Goal: Information Seeking & Learning: Learn about a topic

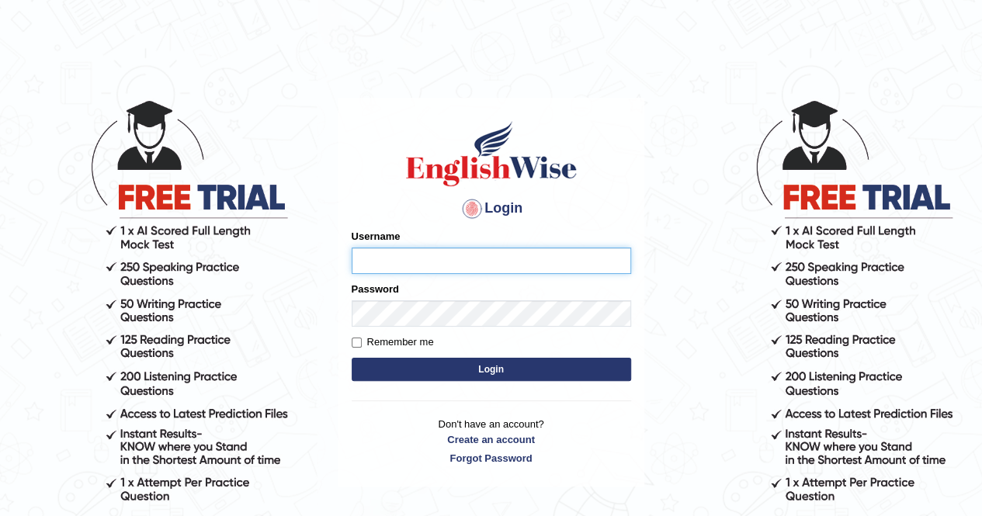
type input "AnjanH"
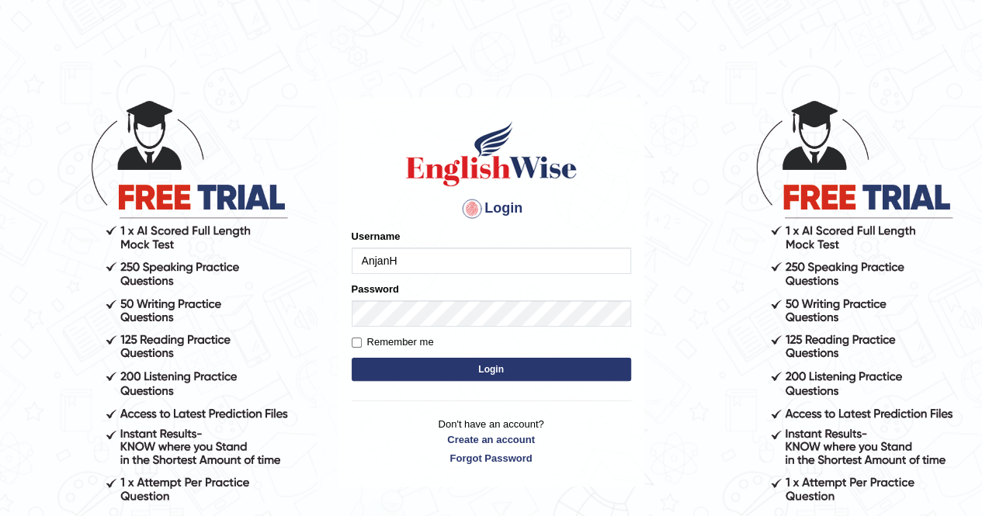
click at [494, 370] on button "Login" at bounding box center [491, 369] width 279 height 23
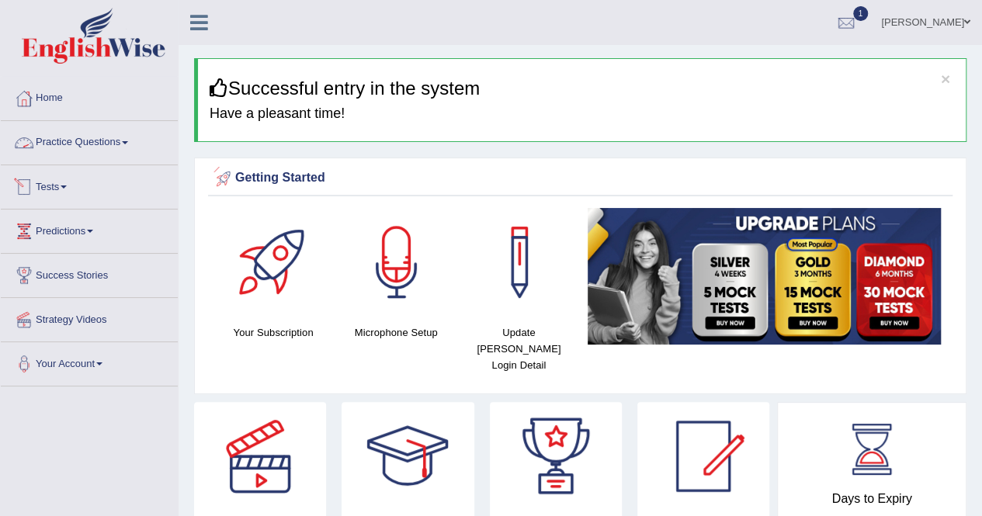
click at [84, 144] on link "Practice Questions" at bounding box center [89, 140] width 177 height 39
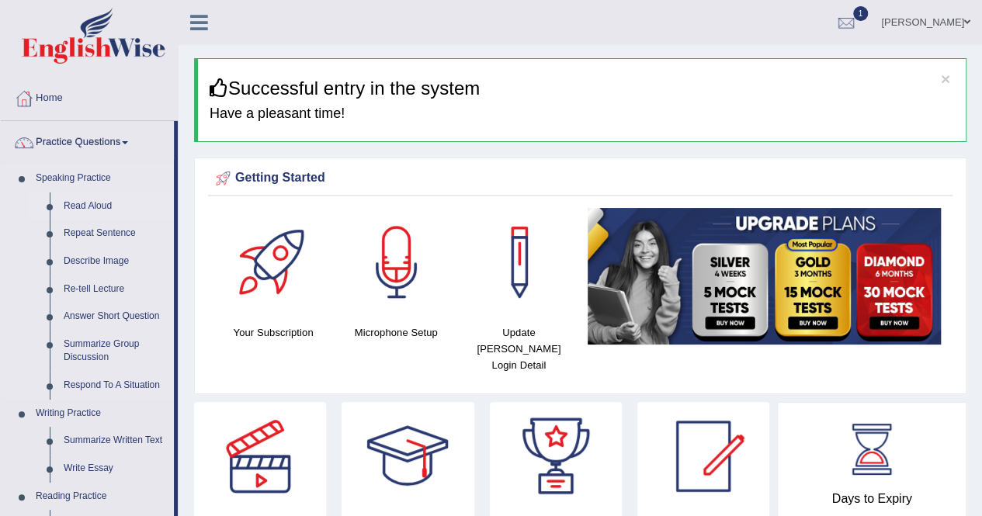
click at [99, 199] on link "Read Aloud" at bounding box center [115, 206] width 117 height 28
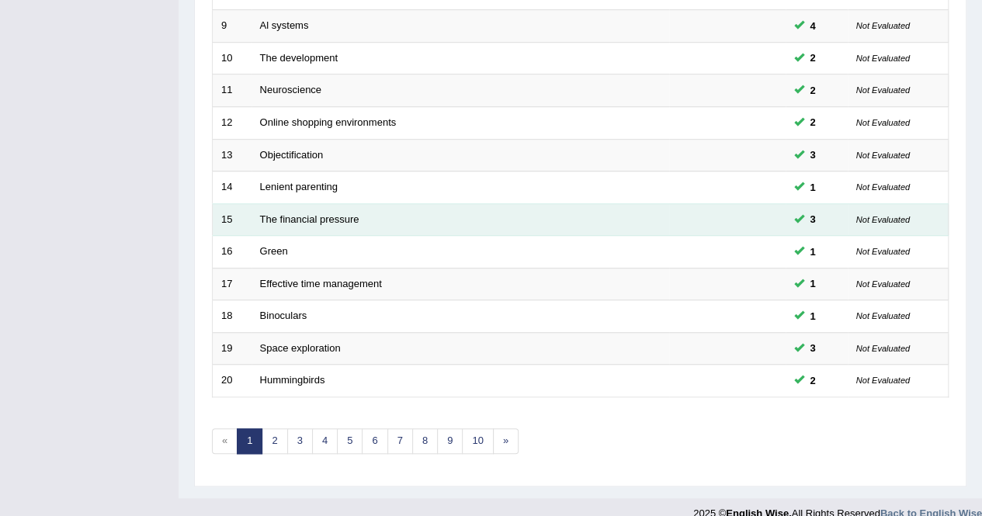
scroll to position [504, 0]
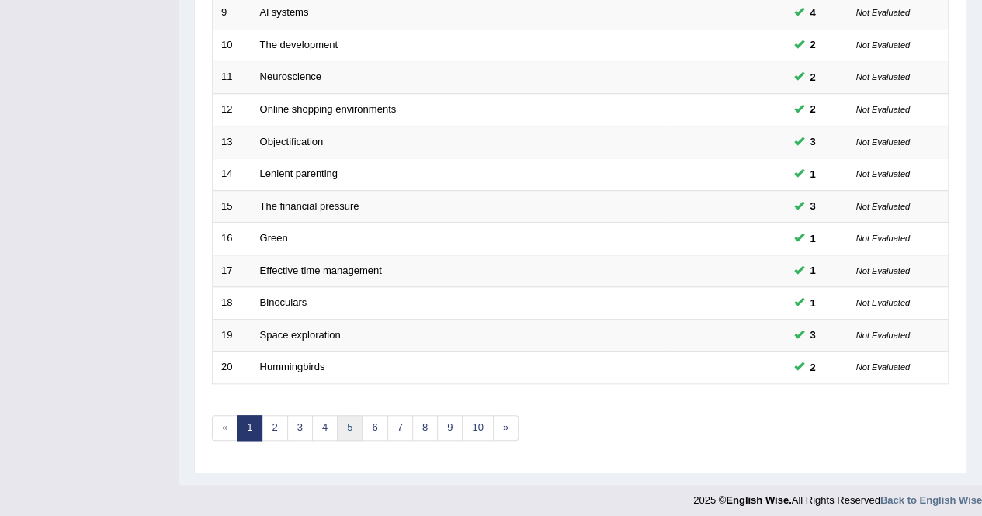
click at [346, 425] on link "5" at bounding box center [350, 428] width 26 height 26
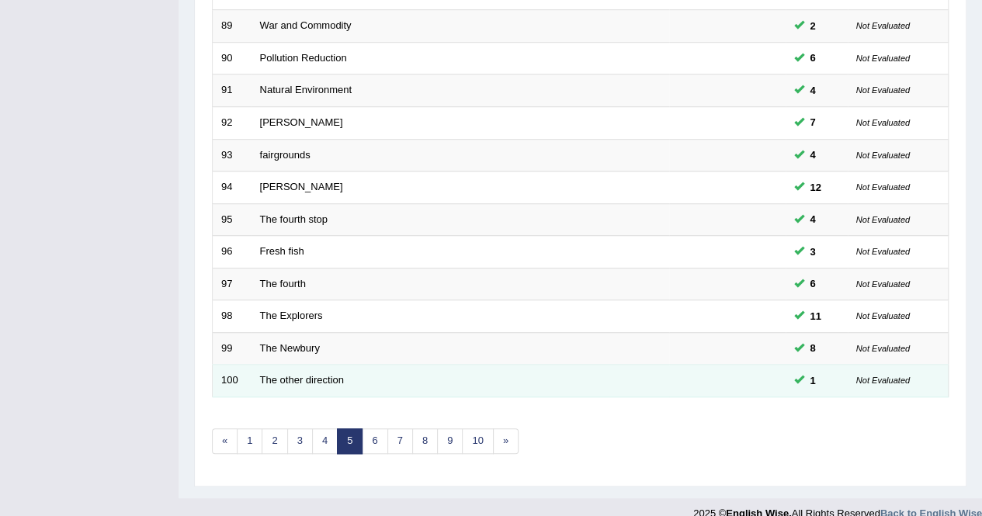
scroll to position [504, 0]
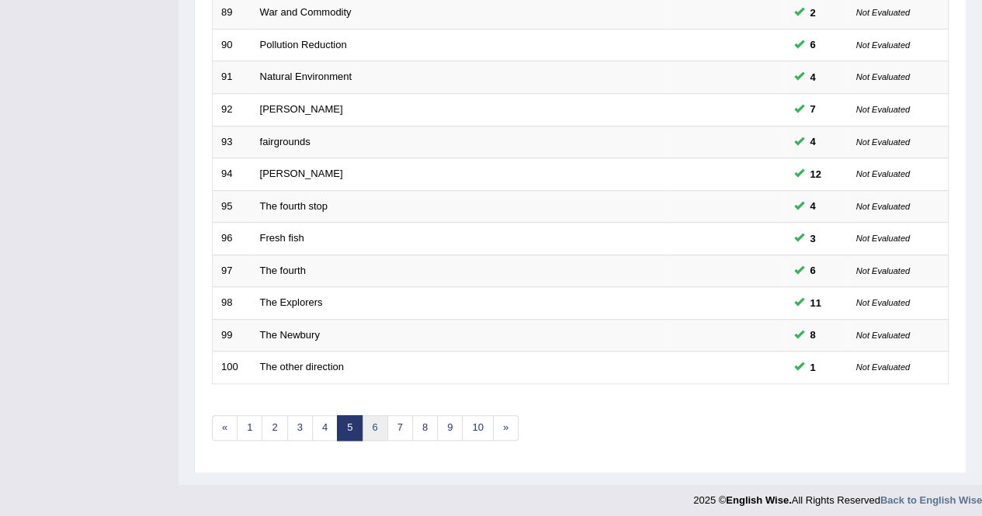
click at [371, 425] on link "6" at bounding box center [375, 428] width 26 height 26
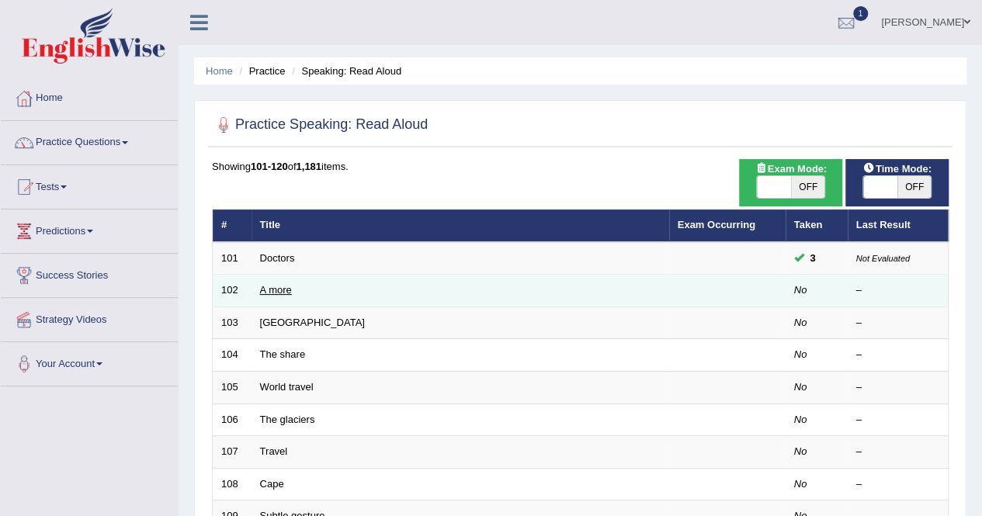
click at [276, 284] on link "A more" at bounding box center [276, 290] width 32 height 12
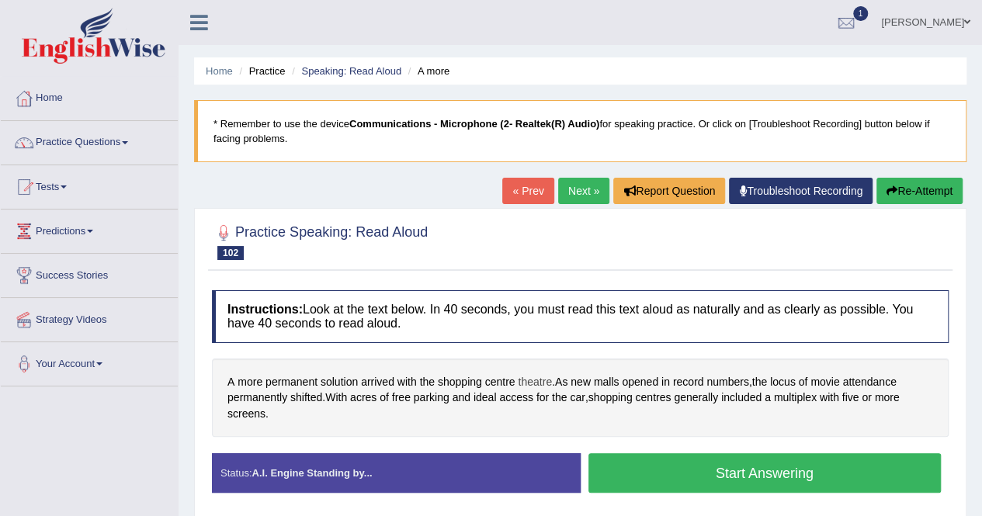
click at [535, 378] on span "theatre" at bounding box center [535, 382] width 34 height 16
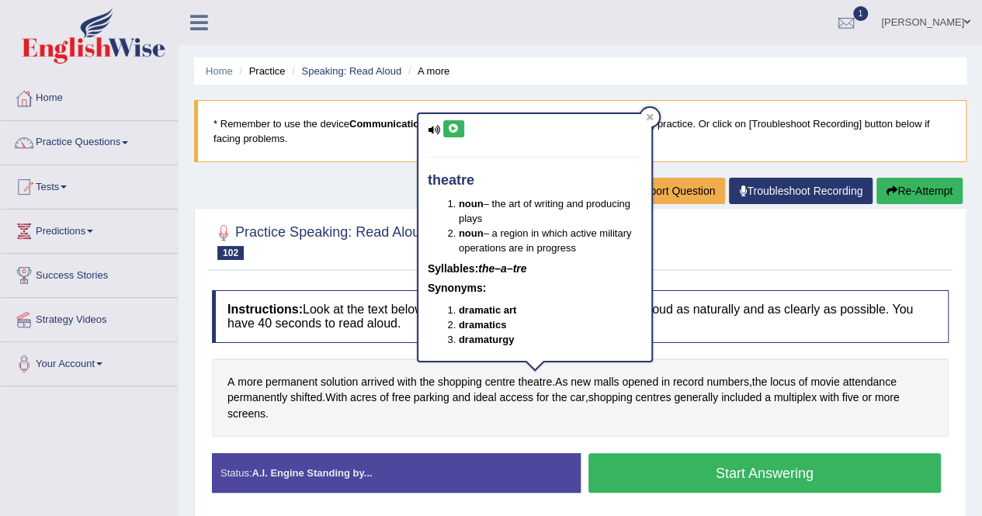
click at [461, 128] on button at bounding box center [453, 128] width 21 height 17
click at [651, 123] on div at bounding box center [649, 117] width 19 height 19
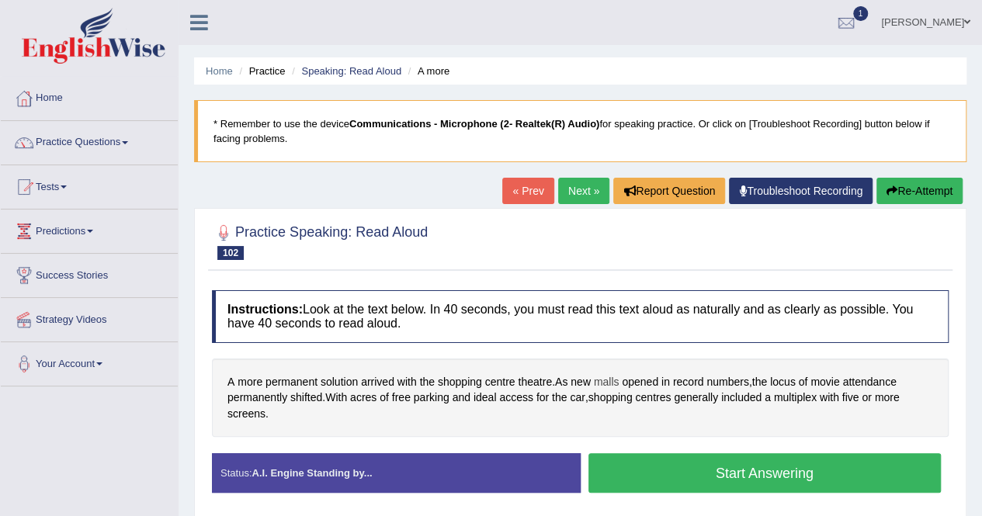
click at [605, 380] on span "malls" at bounding box center [607, 382] width 26 height 16
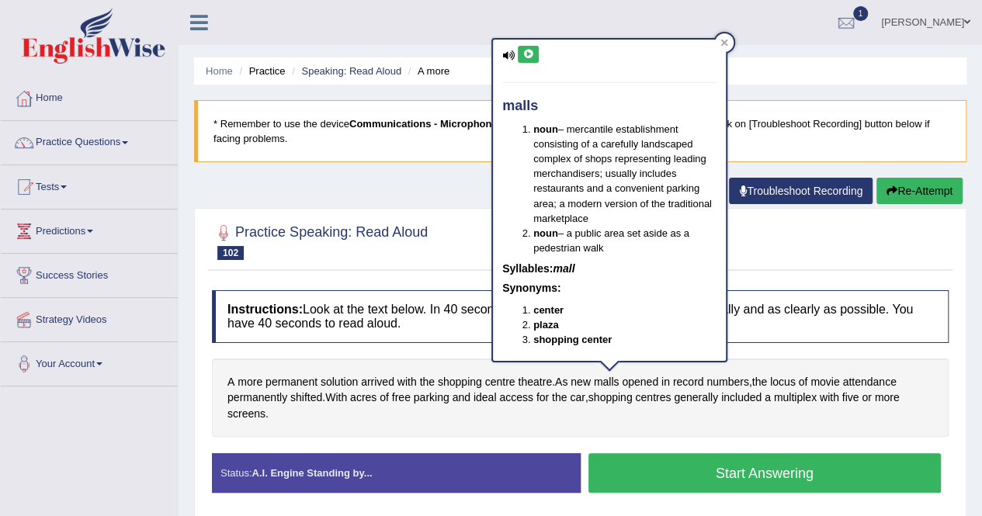
click at [532, 58] on button at bounding box center [528, 54] width 21 height 17
click at [726, 36] on div at bounding box center [724, 42] width 19 height 19
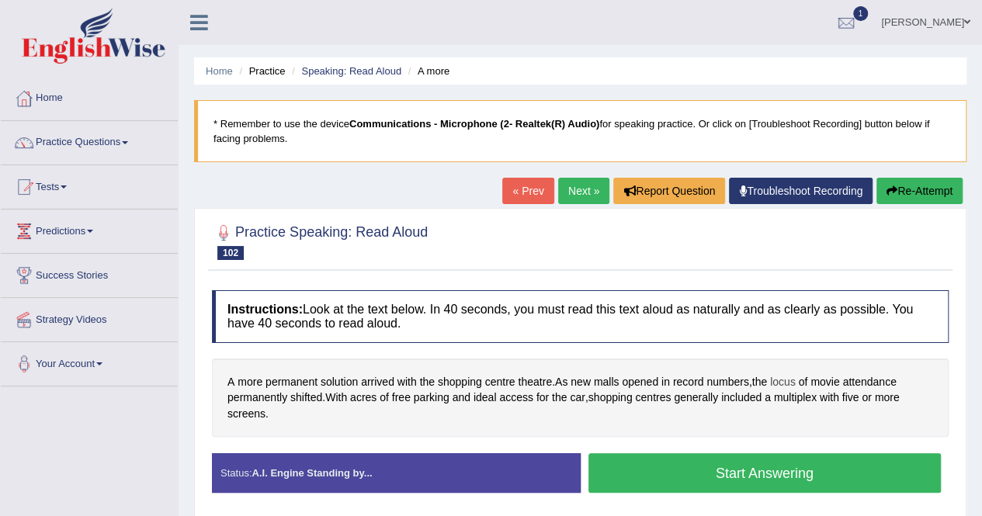
click at [792, 380] on span "locus" at bounding box center [783, 382] width 26 height 16
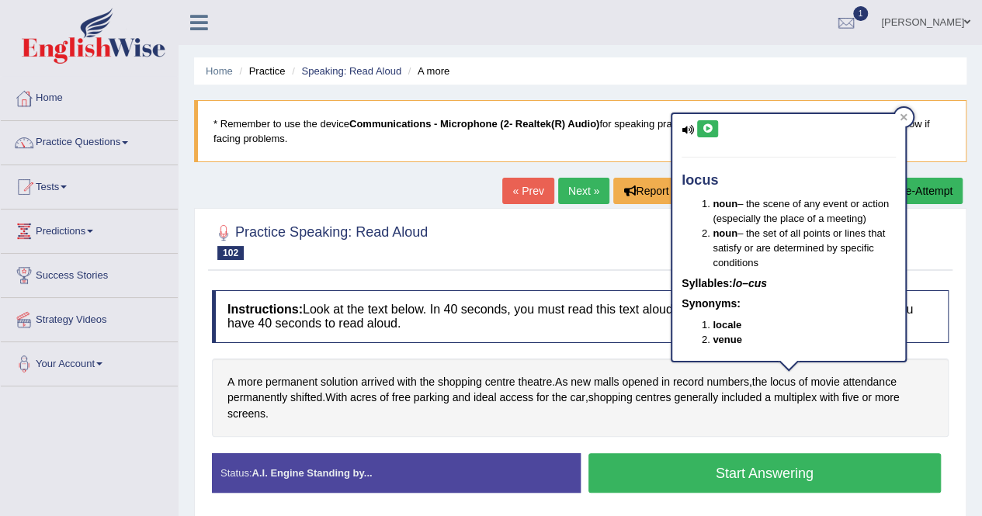
click at [706, 129] on icon at bounding box center [708, 128] width 12 height 9
click at [905, 113] on icon at bounding box center [903, 117] width 8 height 8
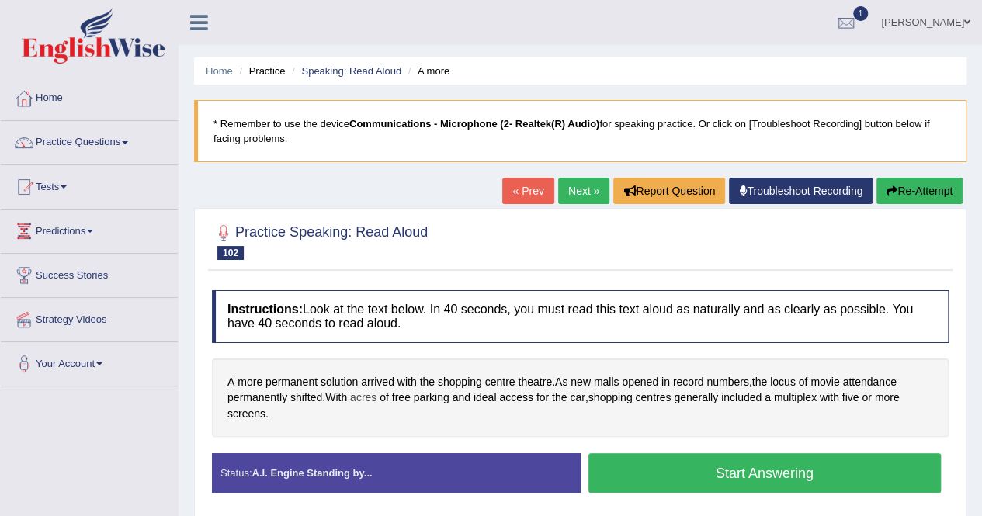
click at [370, 391] on span "acres" at bounding box center [363, 398] width 26 height 16
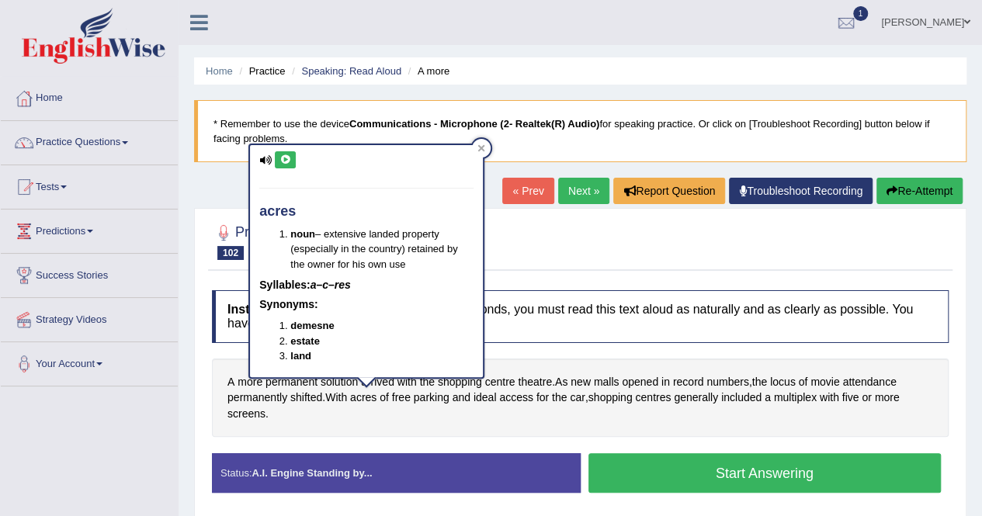
click at [289, 161] on icon at bounding box center [285, 159] width 12 height 9
click at [484, 158] on div "acres noun – extensive landed property (especially in the country) retained by …" at bounding box center [366, 266] width 236 height 245
click at [484, 150] on icon at bounding box center [481, 148] width 8 height 8
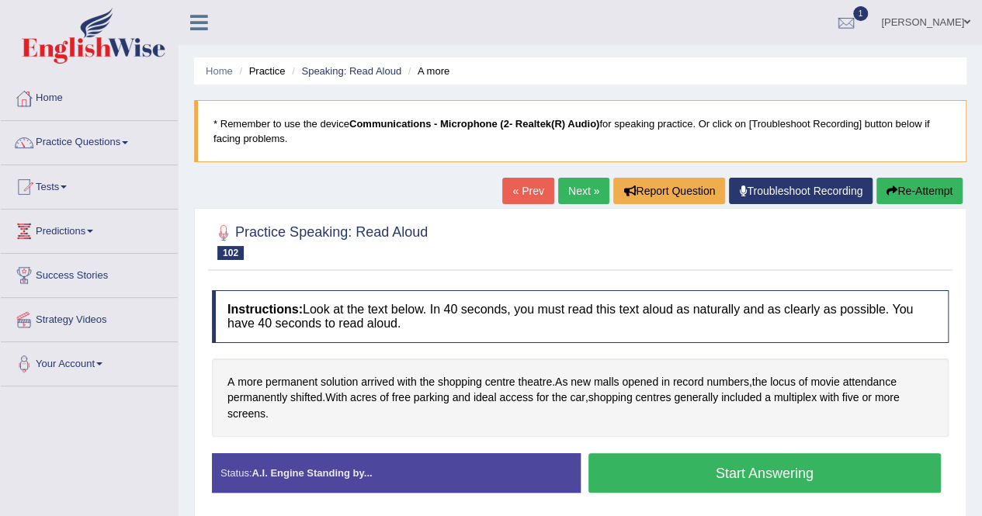
click at [832, 476] on button "Start Answering" at bounding box center [764, 473] width 353 height 40
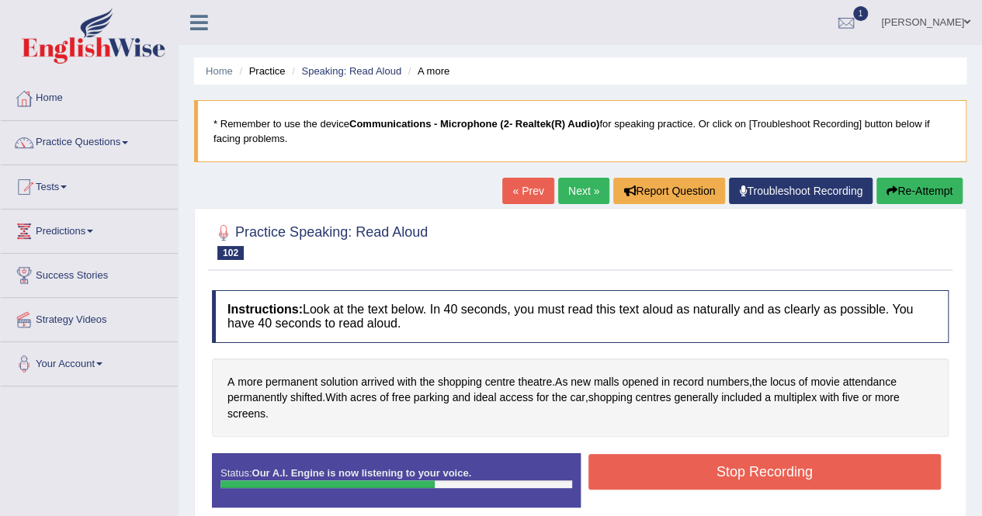
click at [723, 473] on button "Stop Recording" at bounding box center [764, 472] width 353 height 36
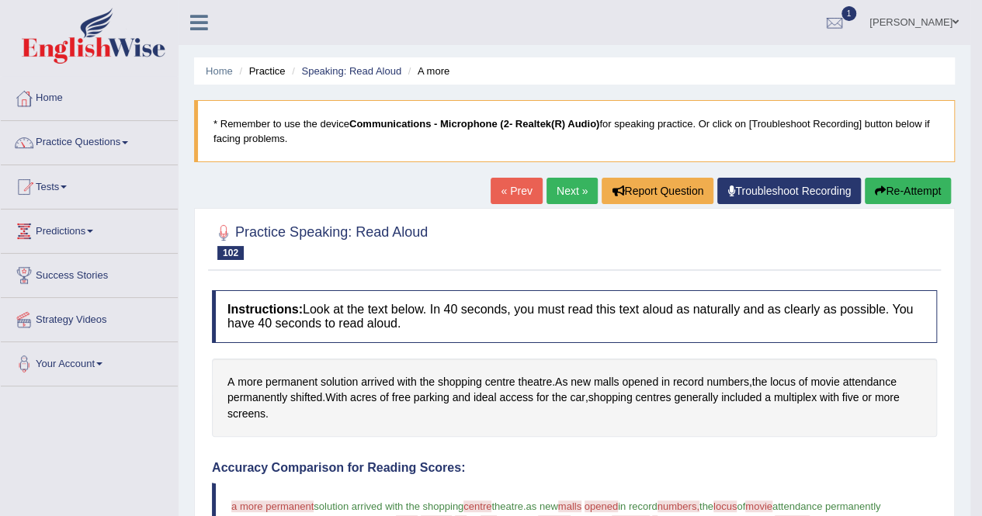
click at [922, 192] on button "Re-Attempt" at bounding box center [908, 191] width 86 height 26
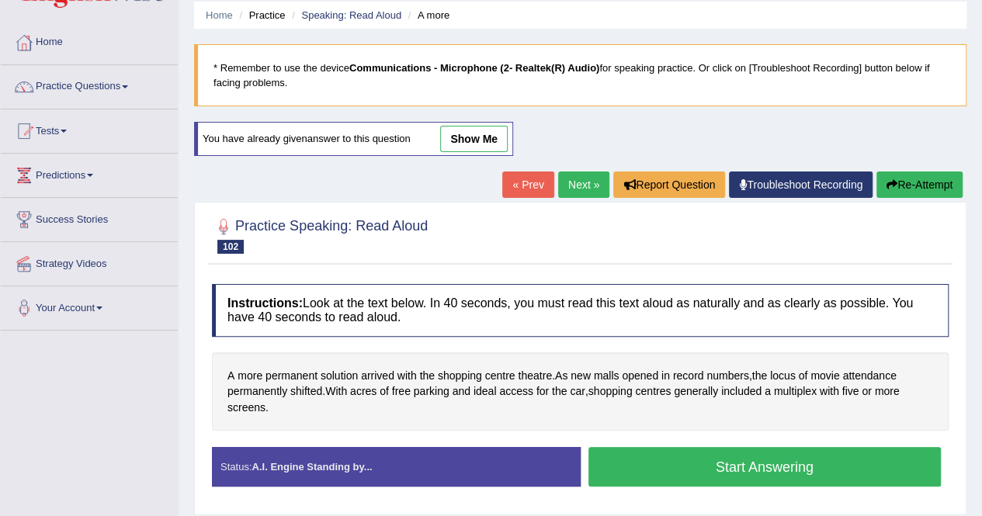
scroll to position [155, 0]
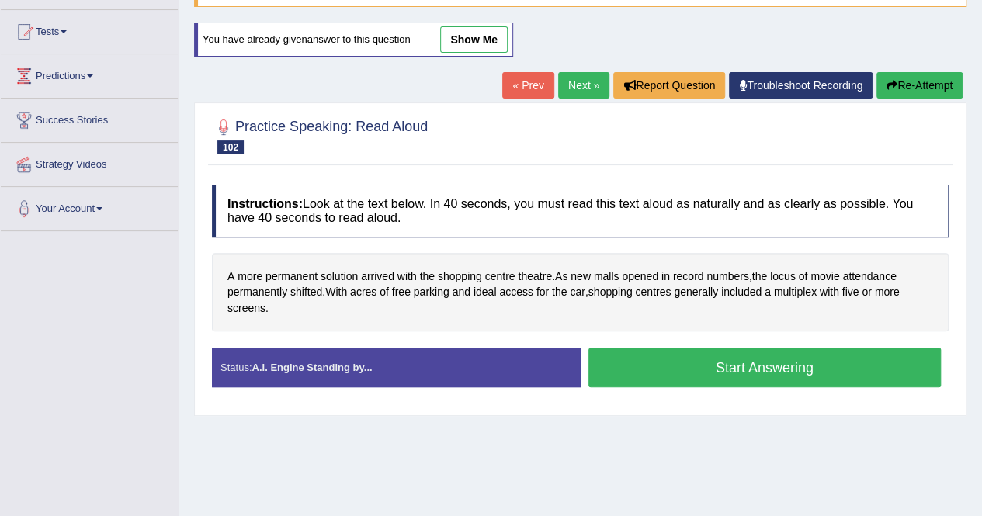
click at [676, 362] on button "Start Answering" at bounding box center [764, 368] width 353 height 40
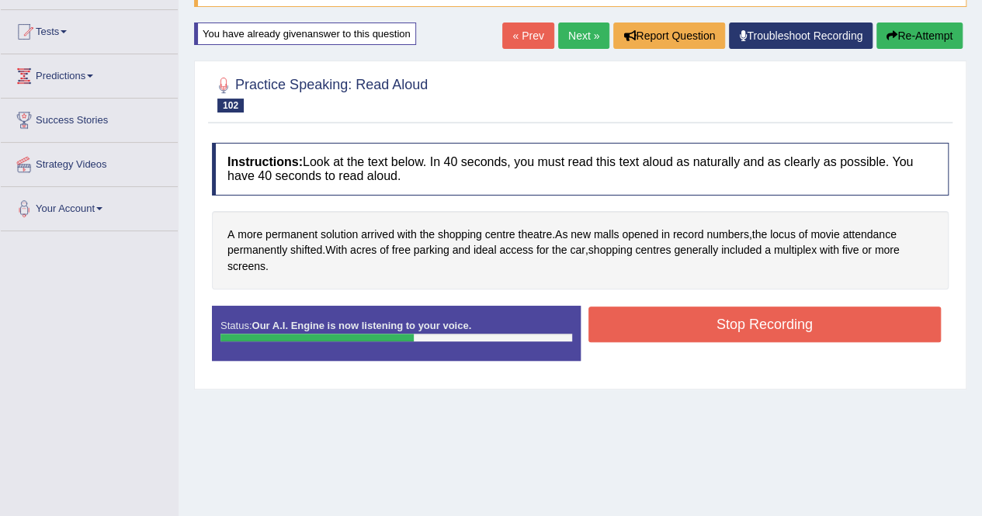
click at [683, 322] on button "Stop Recording" at bounding box center [764, 325] width 353 height 36
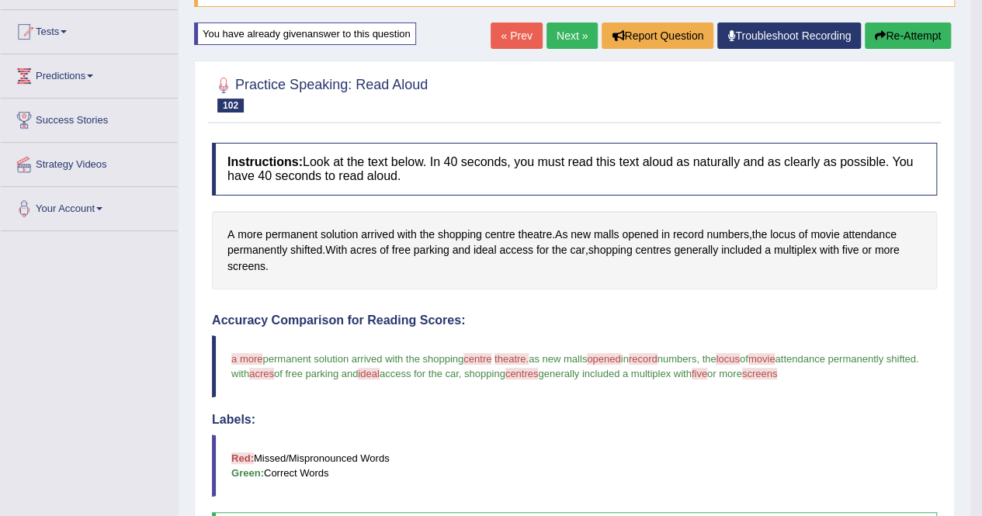
click at [916, 36] on button "Re-Attempt" at bounding box center [908, 36] width 86 height 26
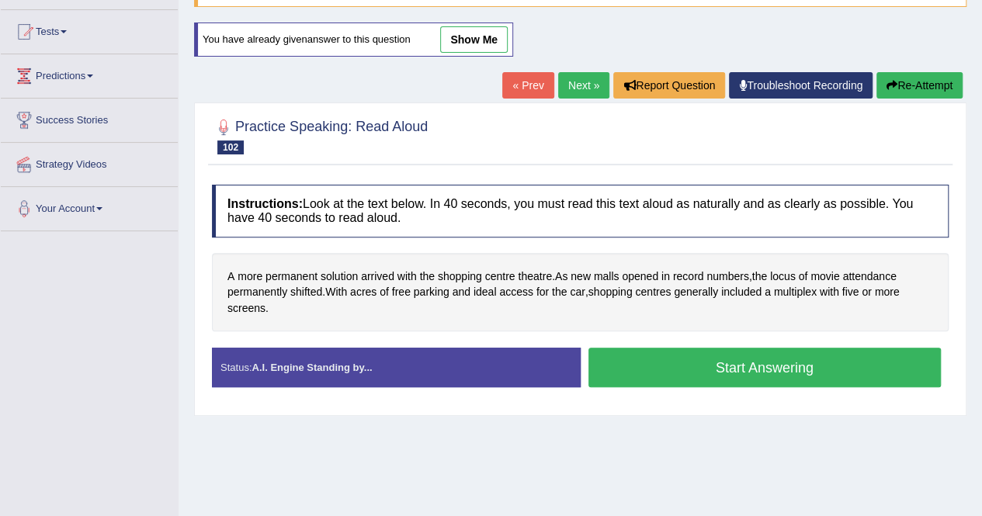
click at [684, 361] on button "Start Answering" at bounding box center [764, 368] width 353 height 40
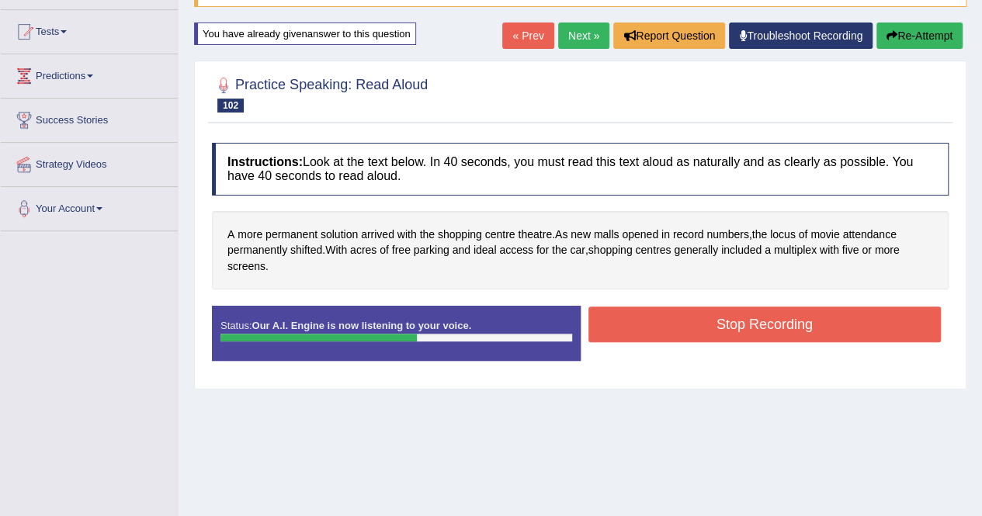
click at [685, 327] on button "Stop Recording" at bounding box center [764, 325] width 353 height 36
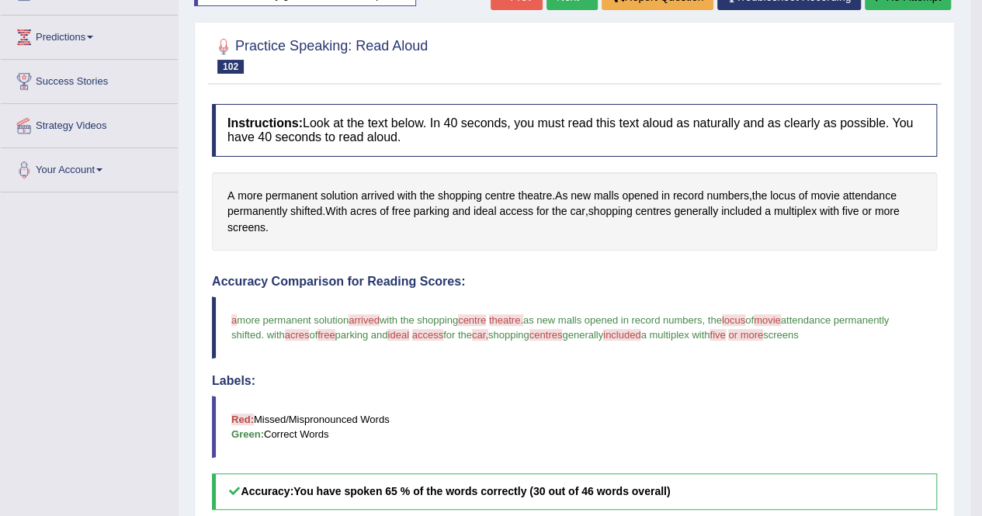
scroll to position [155, 0]
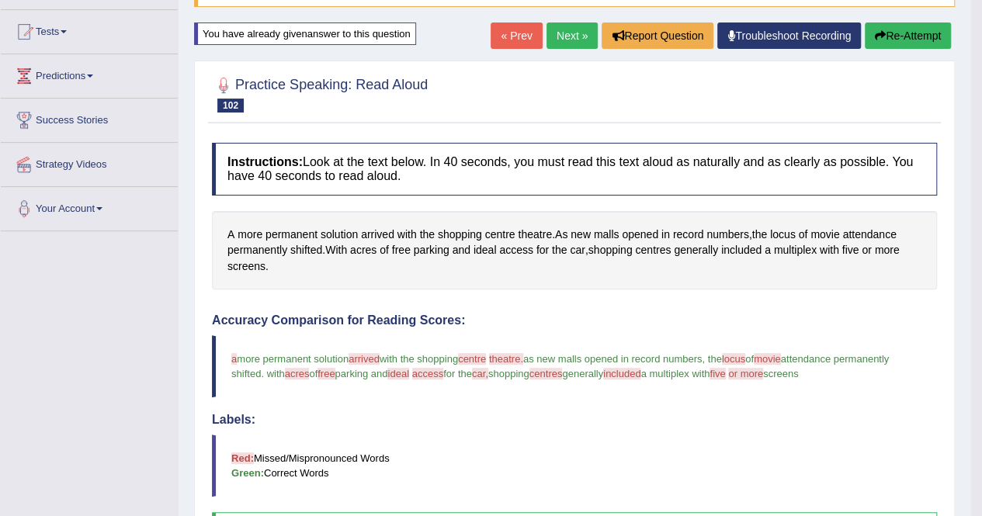
click at [567, 41] on link "Next »" at bounding box center [571, 36] width 51 height 26
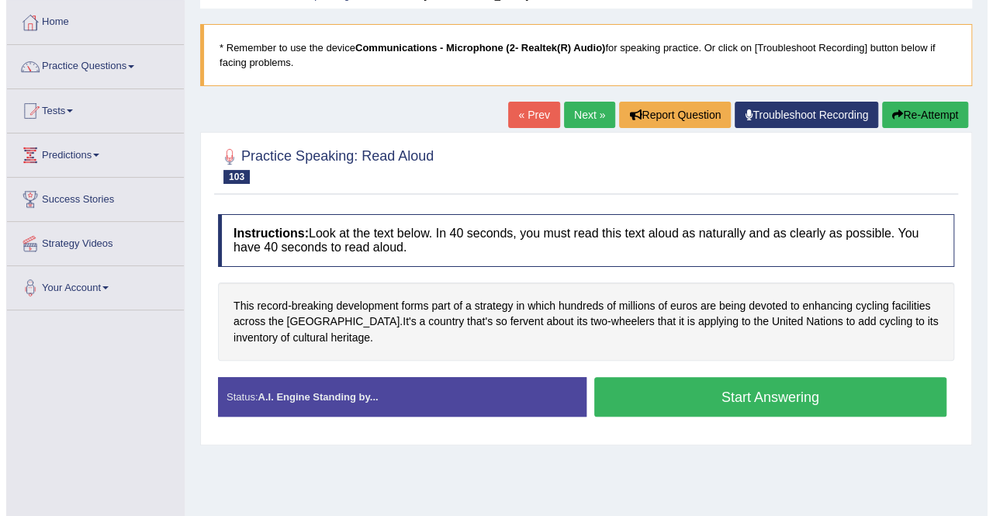
scroll to position [155, 0]
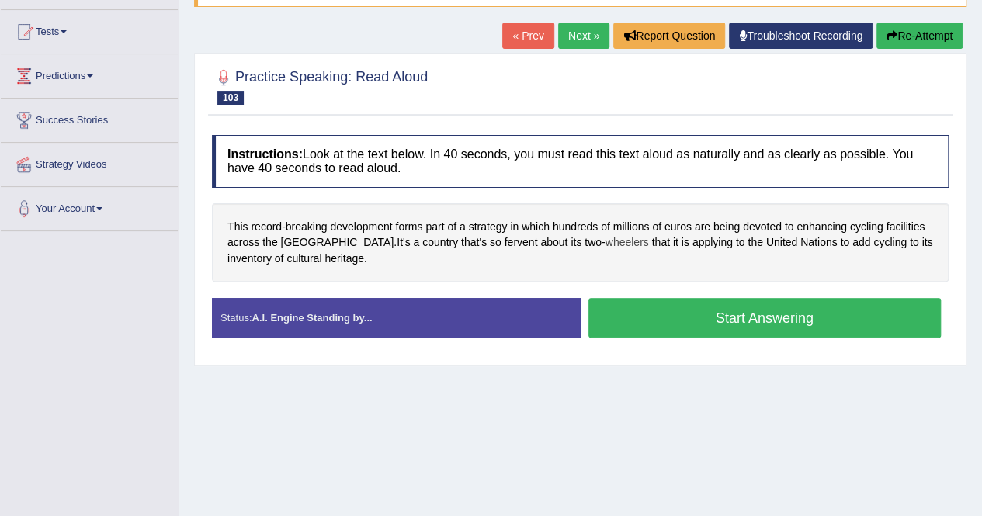
click at [605, 238] on span "wheelers" at bounding box center [626, 242] width 43 height 16
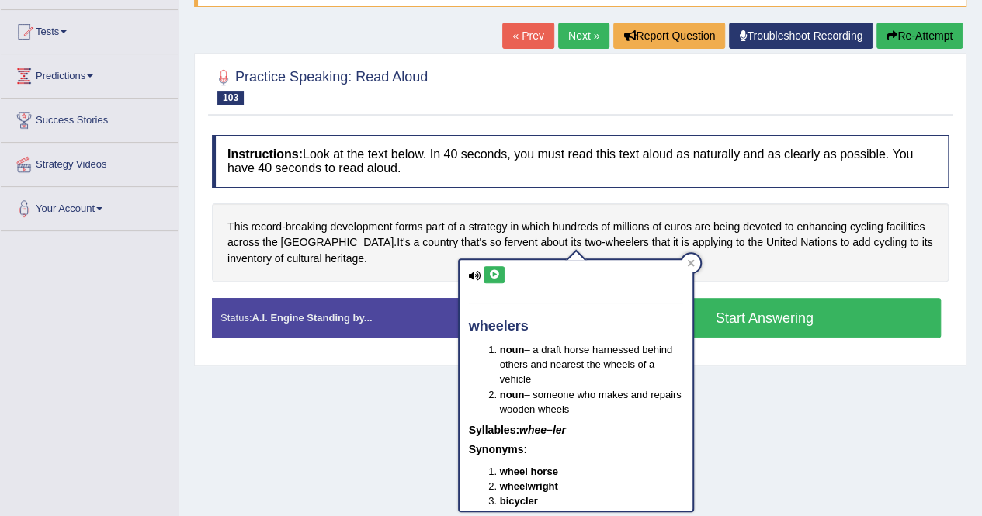
click at [498, 275] on icon at bounding box center [494, 274] width 12 height 9
click at [691, 259] on icon at bounding box center [691, 263] width 8 height 8
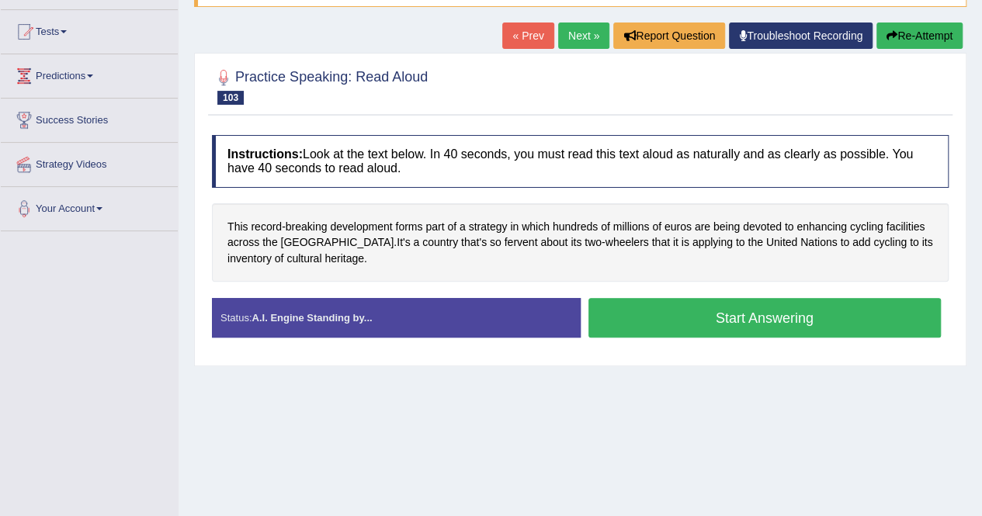
click at [787, 314] on button "Start Answering" at bounding box center [764, 318] width 353 height 40
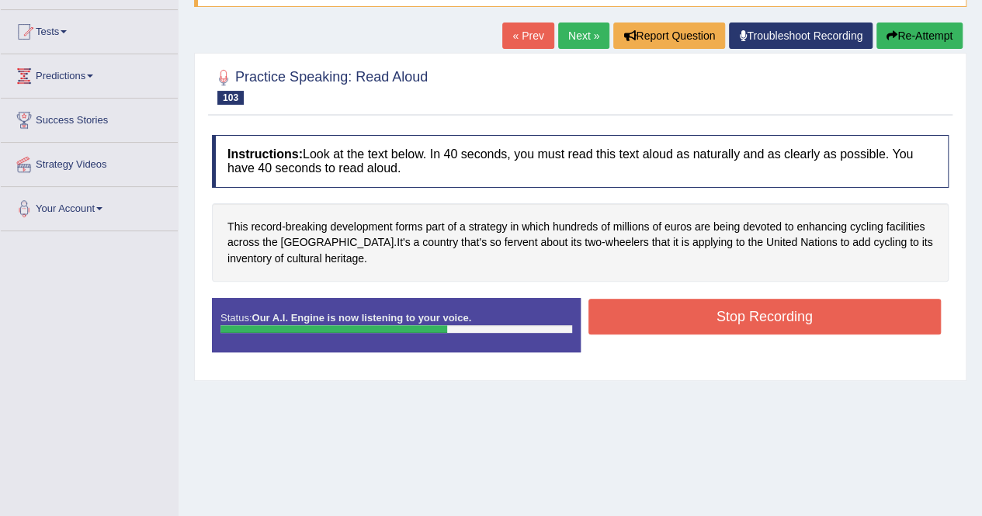
click at [737, 312] on button "Stop Recording" at bounding box center [764, 317] width 353 height 36
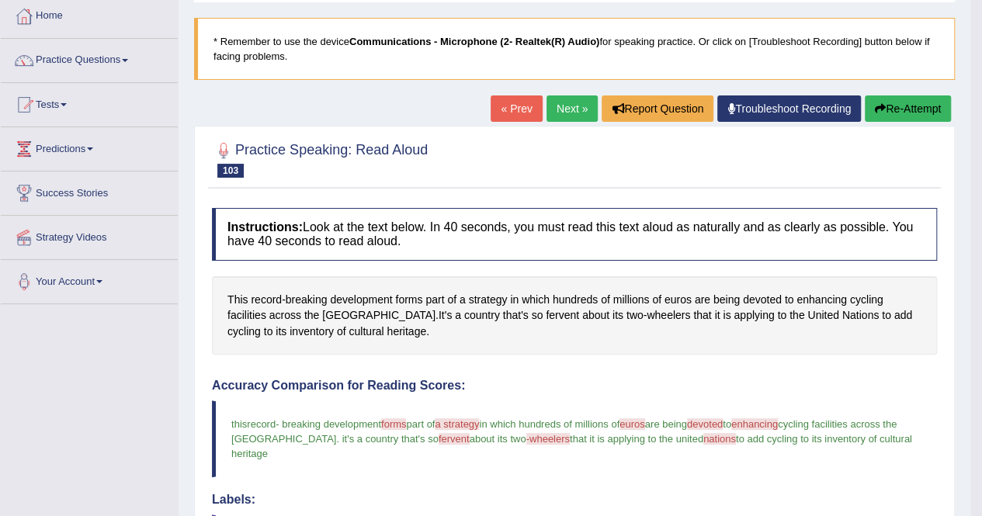
scroll to position [0, 0]
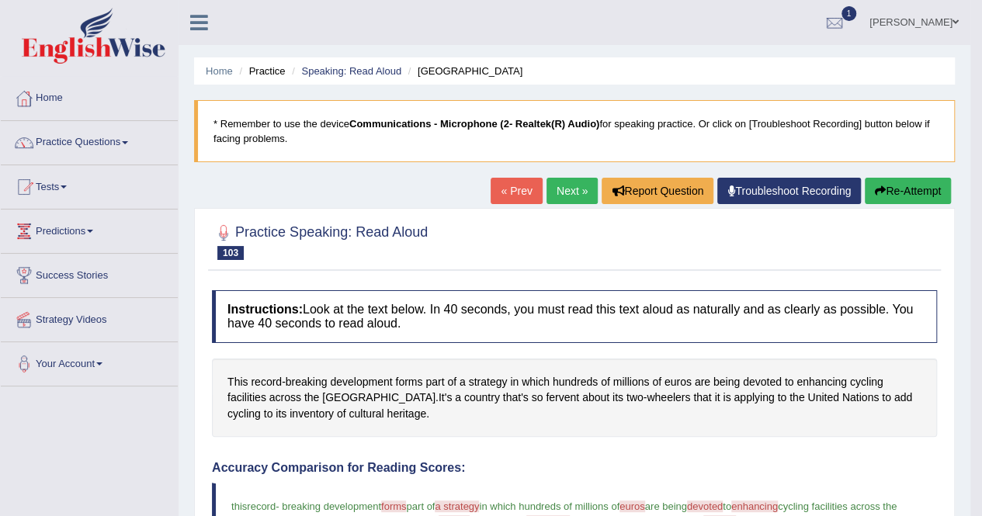
click at [570, 192] on link "Next »" at bounding box center [571, 191] width 51 height 26
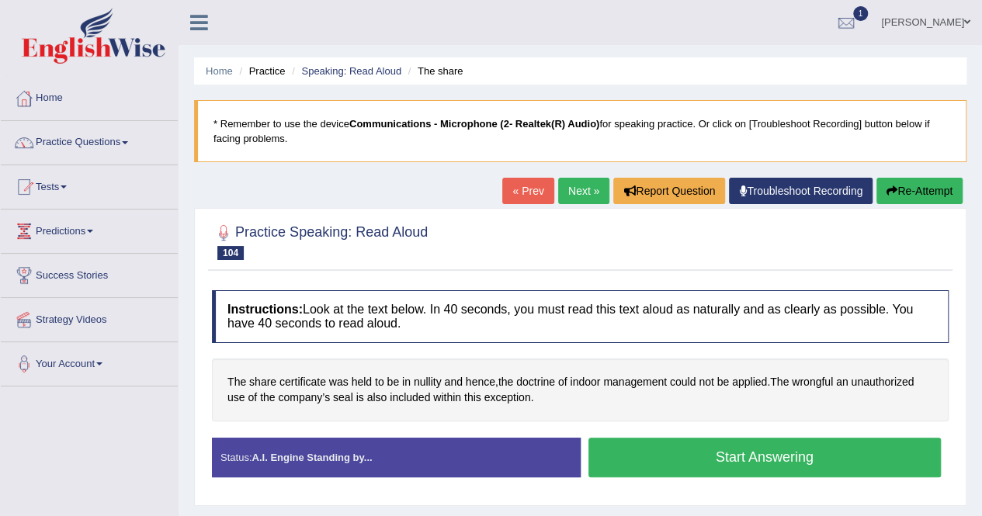
scroll to position [155, 0]
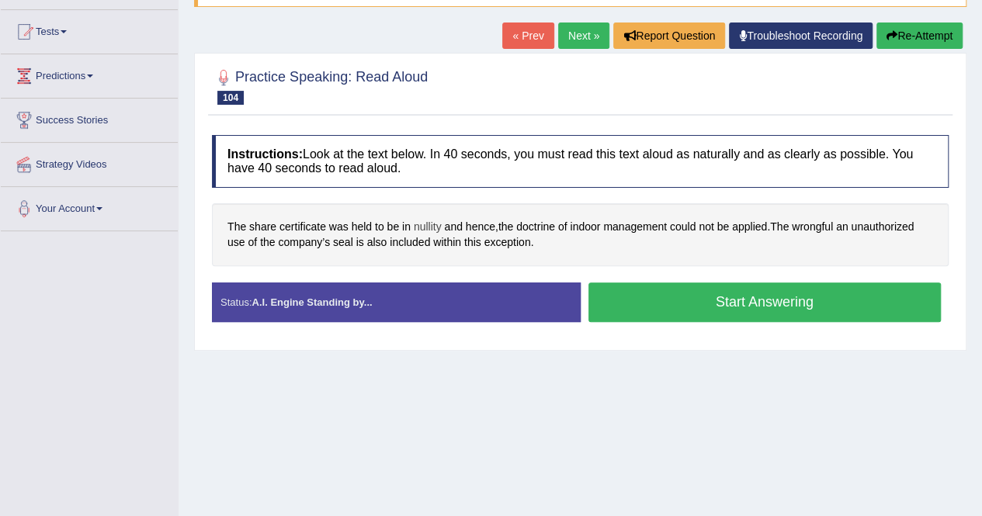
click at [428, 227] on span "nullity" at bounding box center [428, 227] width 28 height 16
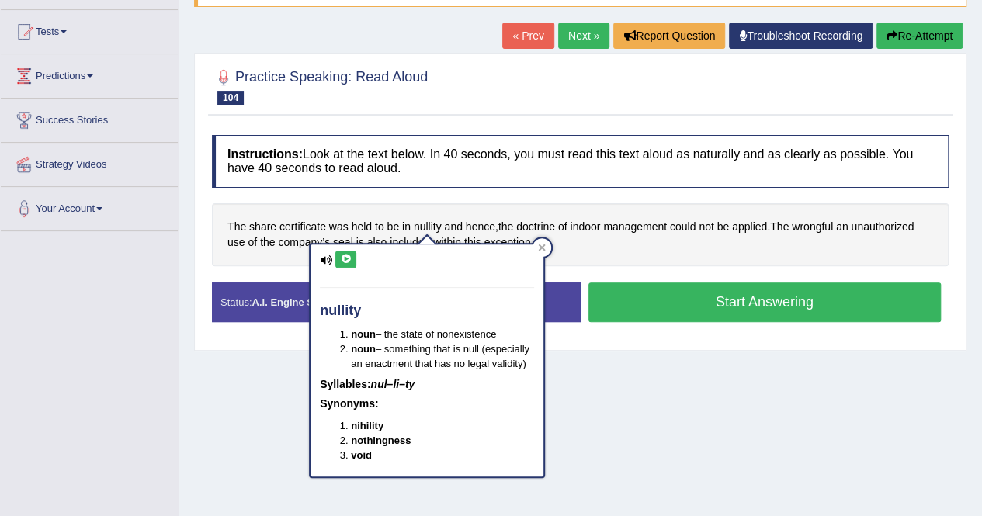
click at [348, 262] on icon at bounding box center [346, 259] width 12 height 9
click at [543, 244] on div at bounding box center [541, 247] width 19 height 19
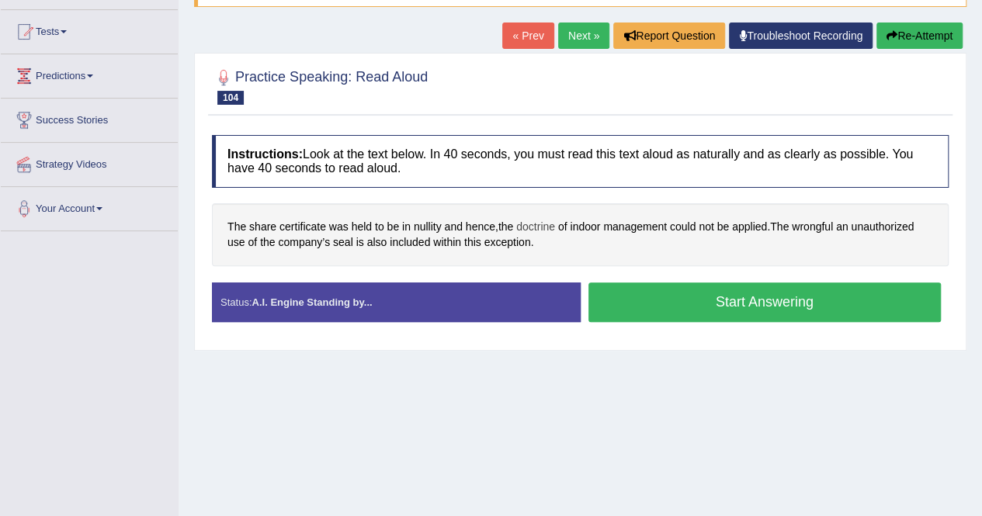
click at [545, 224] on span "doctrine" at bounding box center [535, 227] width 39 height 16
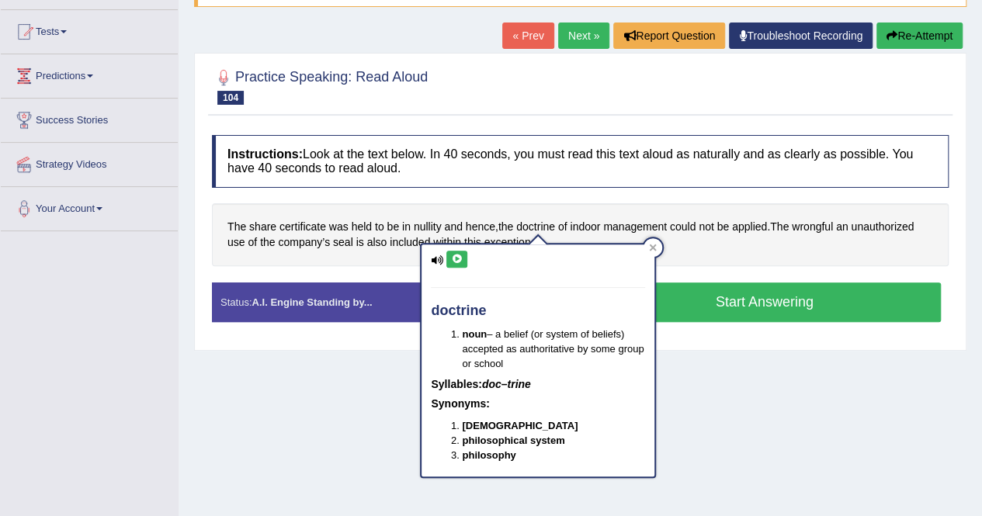
click at [452, 262] on icon at bounding box center [457, 259] width 12 height 9
drag, startPoint x: 660, startPoint y: 243, endPoint x: 667, endPoint y: 239, distance: 8.0
click at [664, 241] on body "Toggle navigation Home Practice Questions Speaking Practice Read Aloud Repeat S…" at bounding box center [491, 103] width 982 height 516
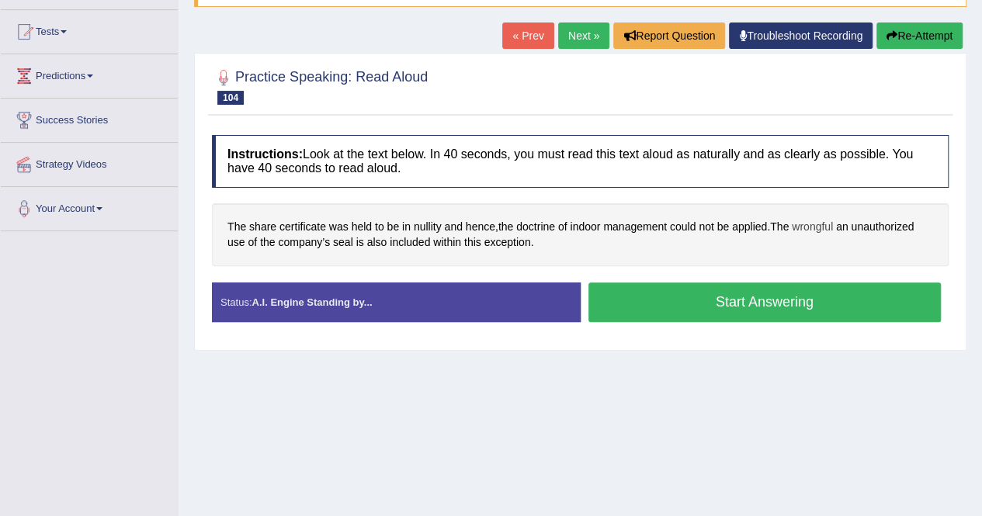
click at [821, 227] on span "wrongful" at bounding box center [812, 227] width 41 height 16
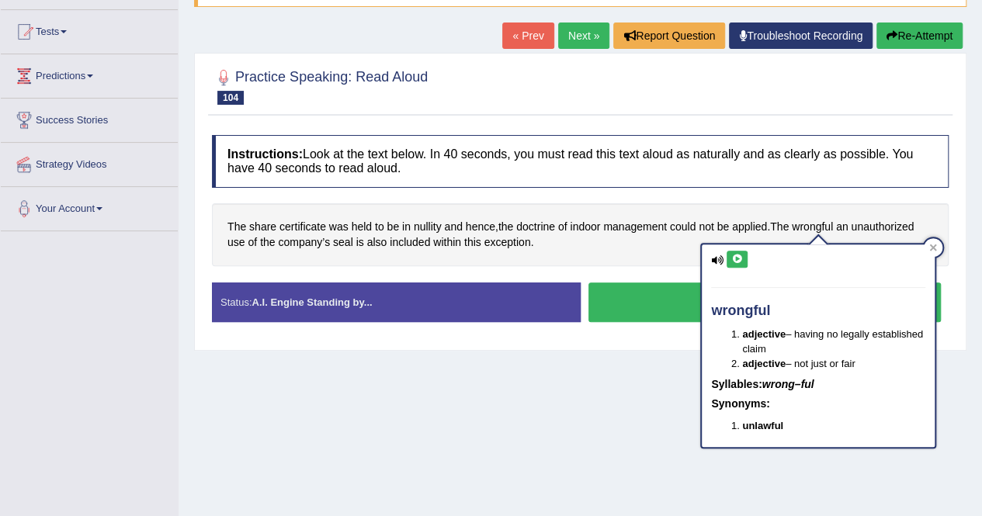
click at [743, 260] on button at bounding box center [736, 259] width 21 height 17
click at [929, 249] on icon at bounding box center [933, 248] width 8 height 8
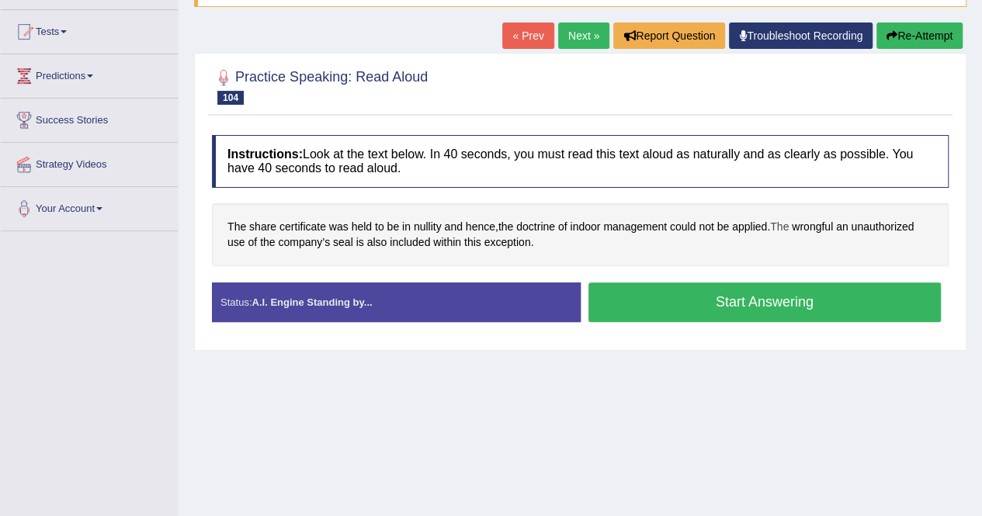
click at [785, 226] on span "The" at bounding box center [779, 227] width 19 height 16
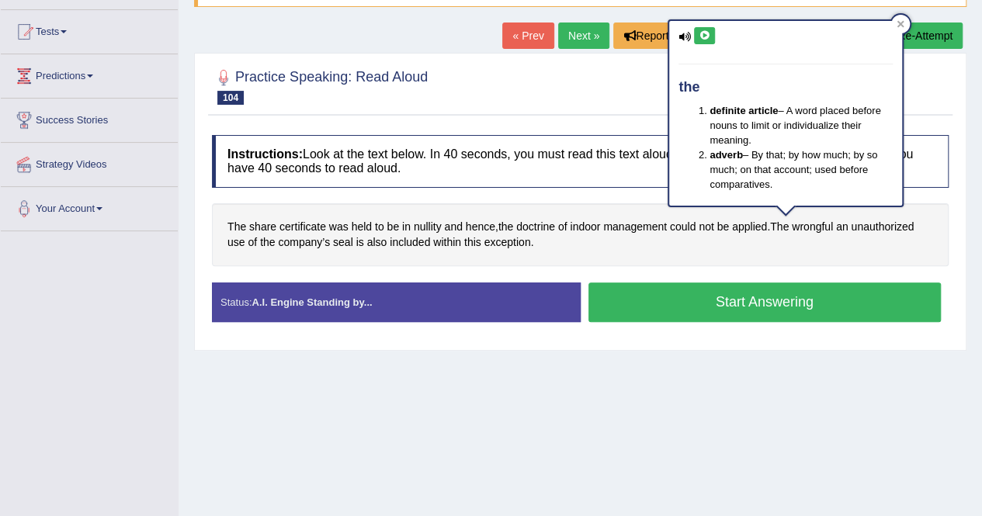
click at [702, 31] on icon at bounding box center [704, 35] width 12 height 9
click at [900, 26] on icon at bounding box center [900, 24] width 8 height 8
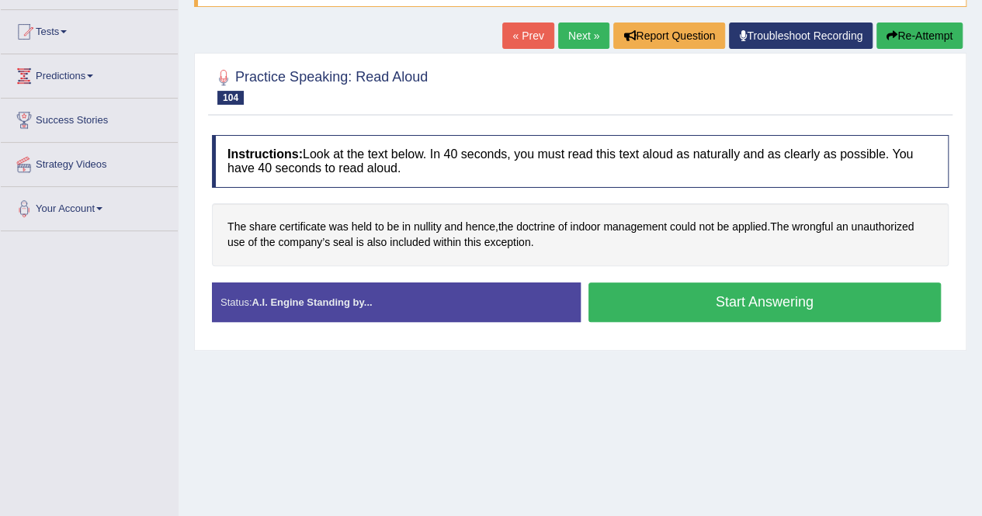
click at [770, 300] on button "Start Answering" at bounding box center [764, 302] width 353 height 40
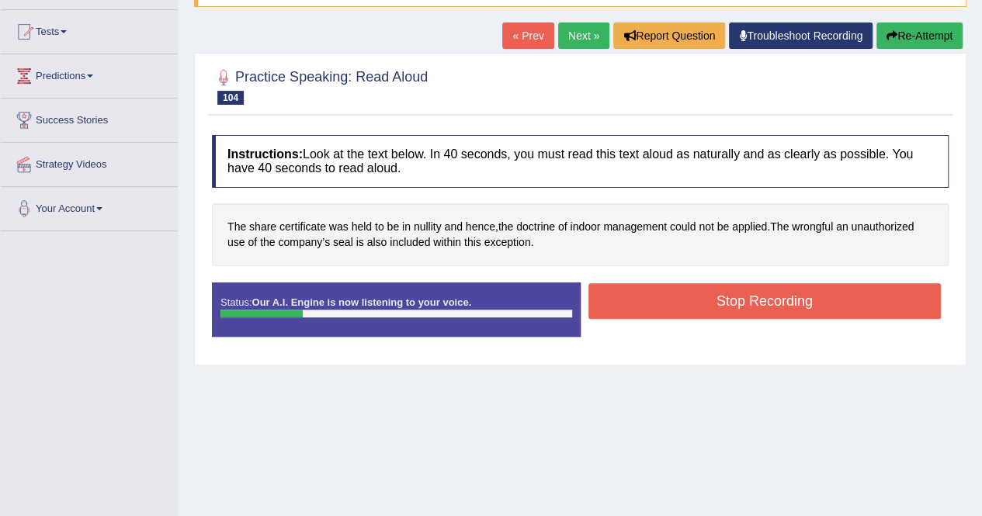
click at [805, 304] on button "Stop Recording" at bounding box center [764, 301] width 353 height 36
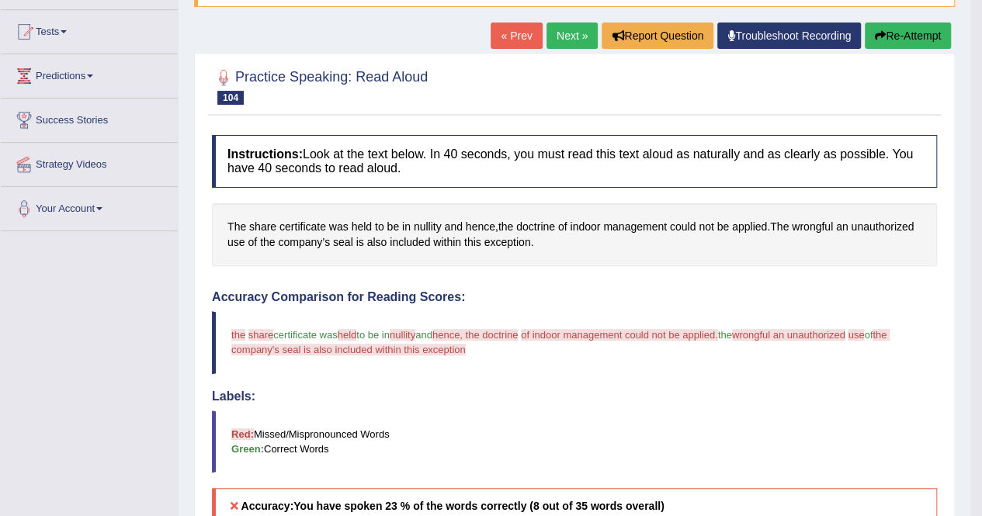
click at [917, 33] on button "Re-Attempt" at bounding box center [908, 36] width 86 height 26
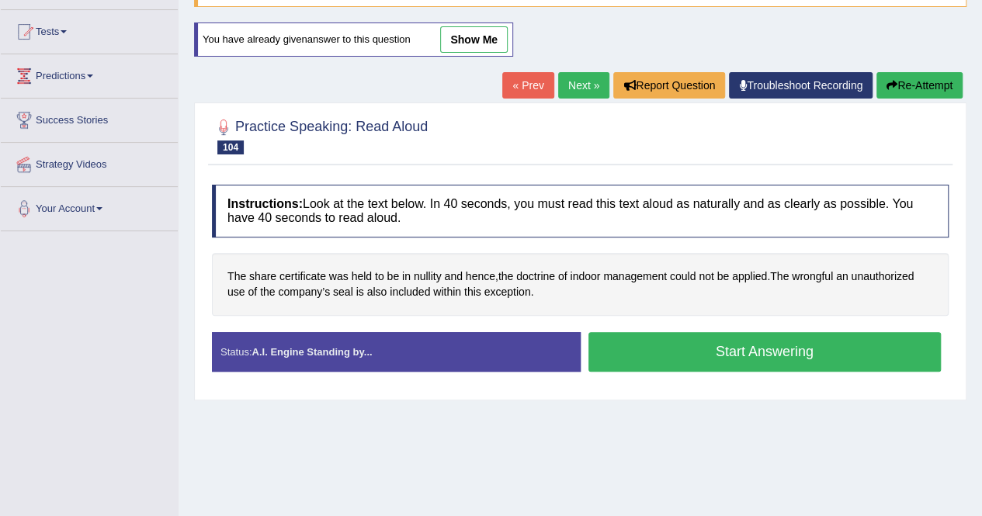
click at [810, 359] on button "Start Answering" at bounding box center [764, 352] width 353 height 40
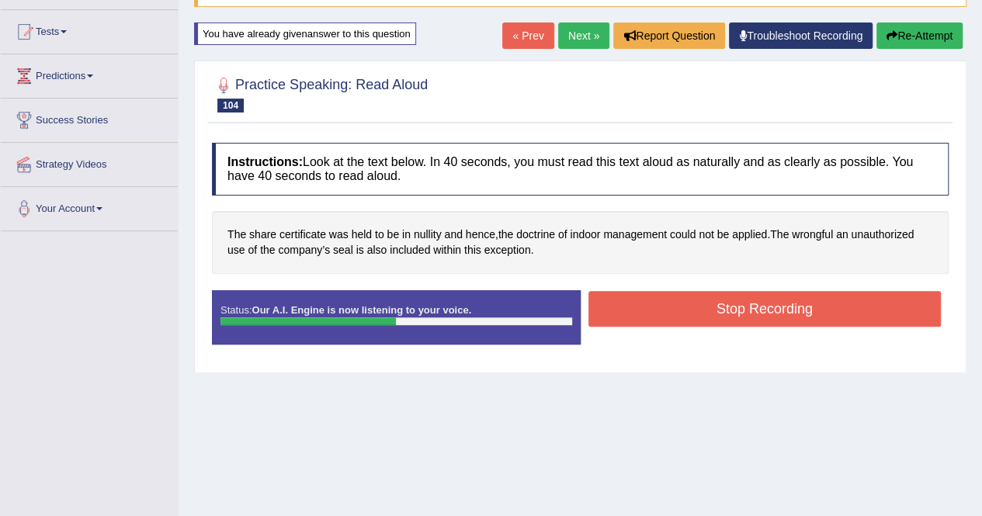
click at [686, 310] on button "Stop Recording" at bounding box center [764, 309] width 353 height 36
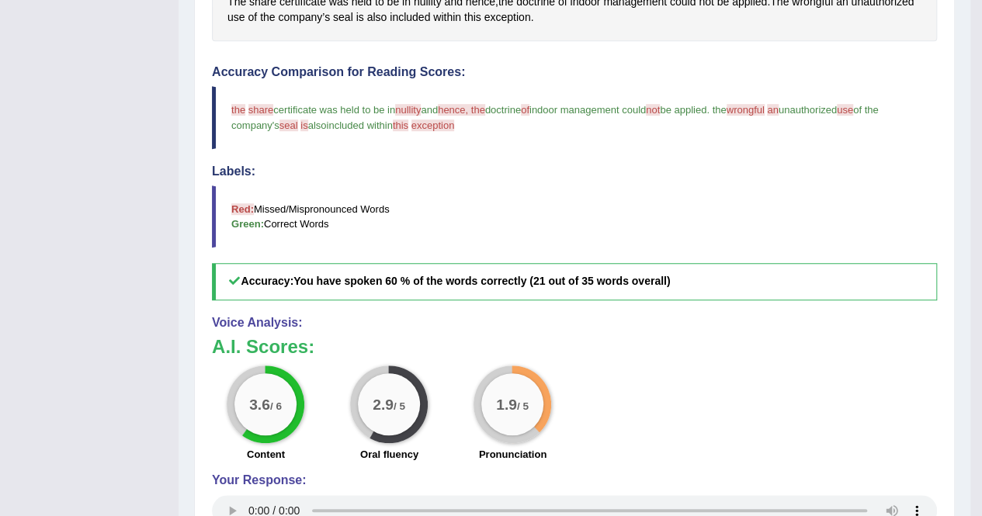
scroll to position [155, 0]
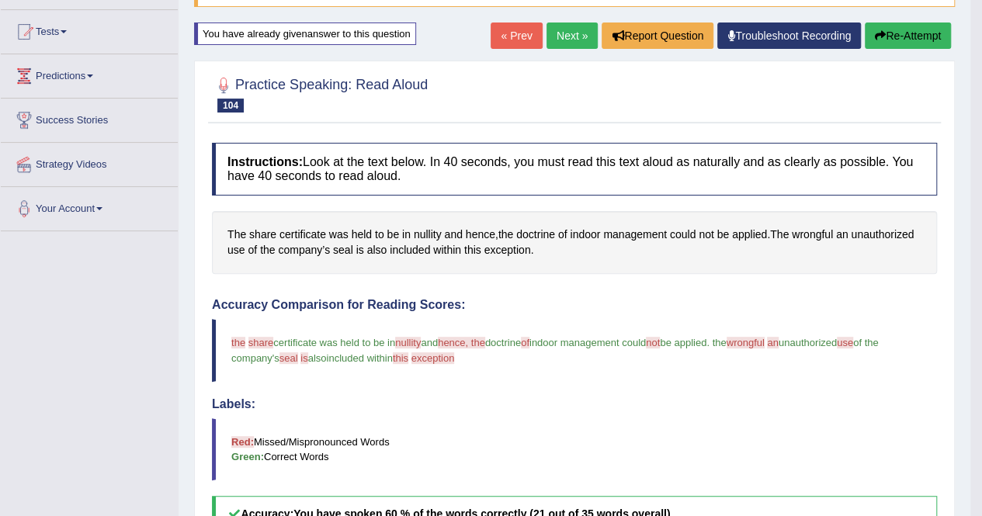
click at [936, 35] on button "Re-Attempt" at bounding box center [908, 36] width 86 height 26
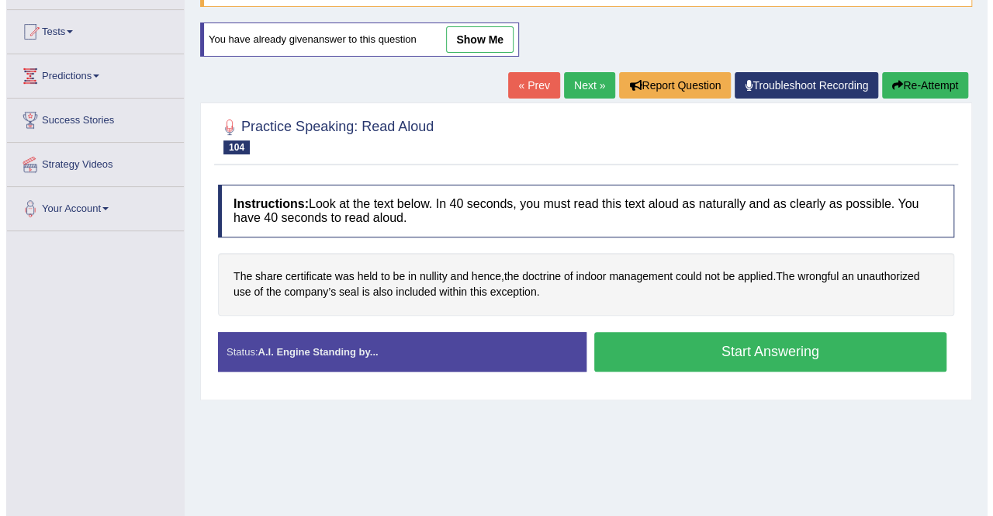
scroll to position [155, 0]
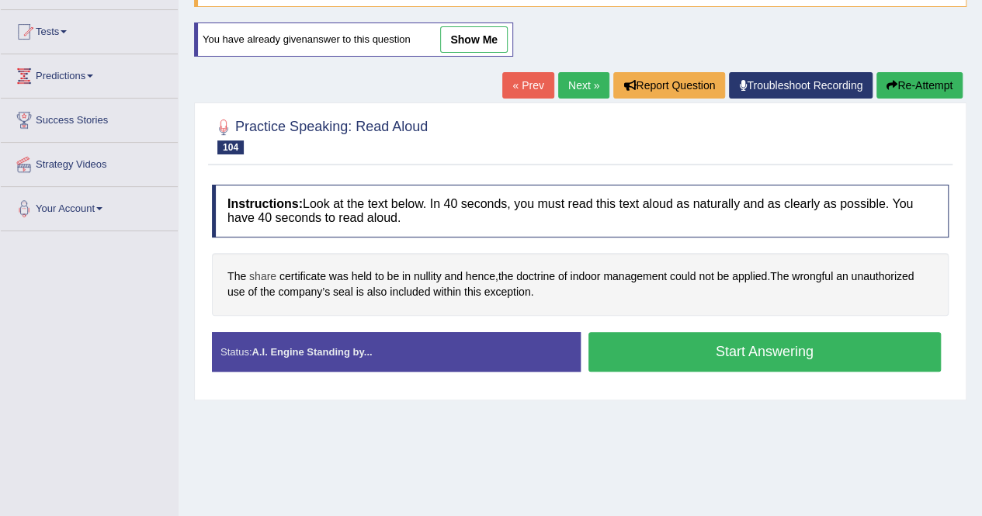
click at [265, 270] on span "share" at bounding box center [262, 277] width 27 height 16
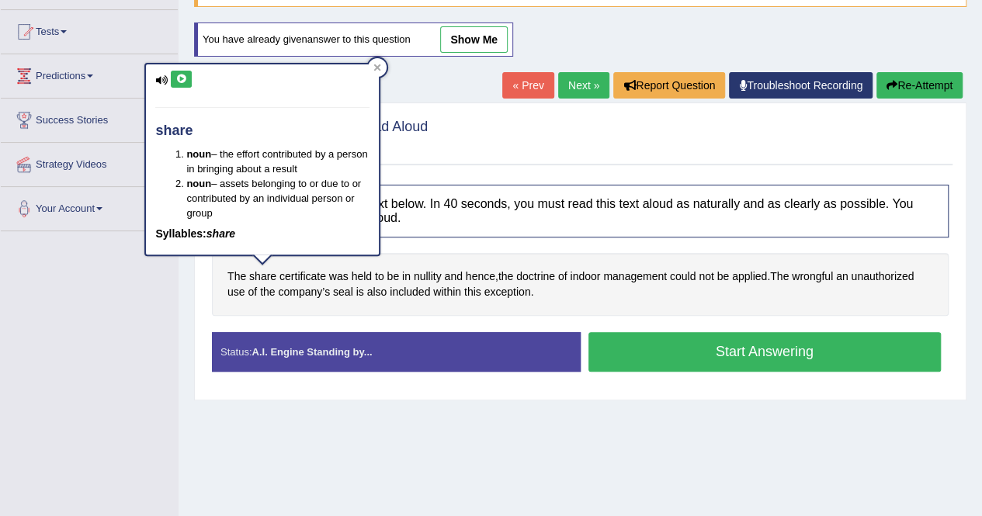
click at [177, 81] on icon at bounding box center [181, 79] width 12 height 9
click at [377, 71] on icon at bounding box center [377, 68] width 8 height 8
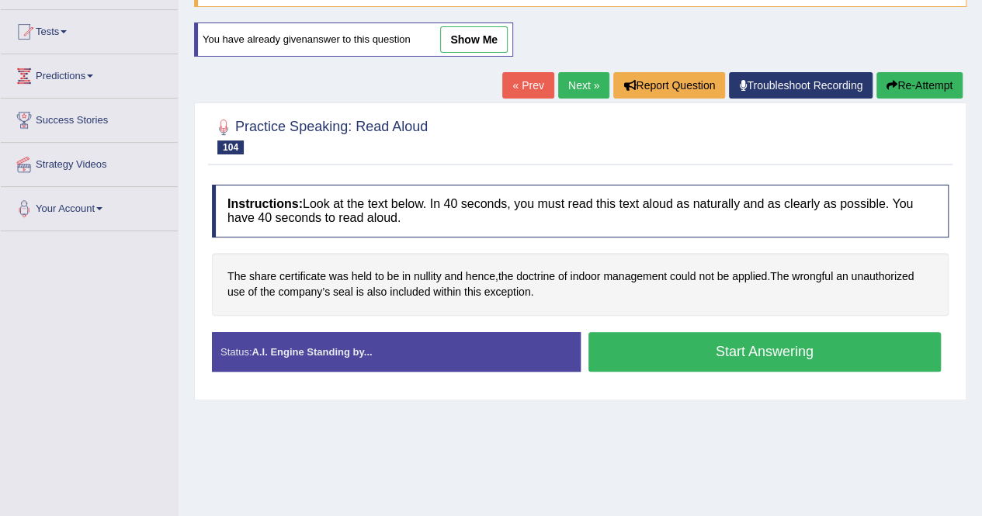
click at [779, 350] on button "Start Answering" at bounding box center [764, 352] width 353 height 40
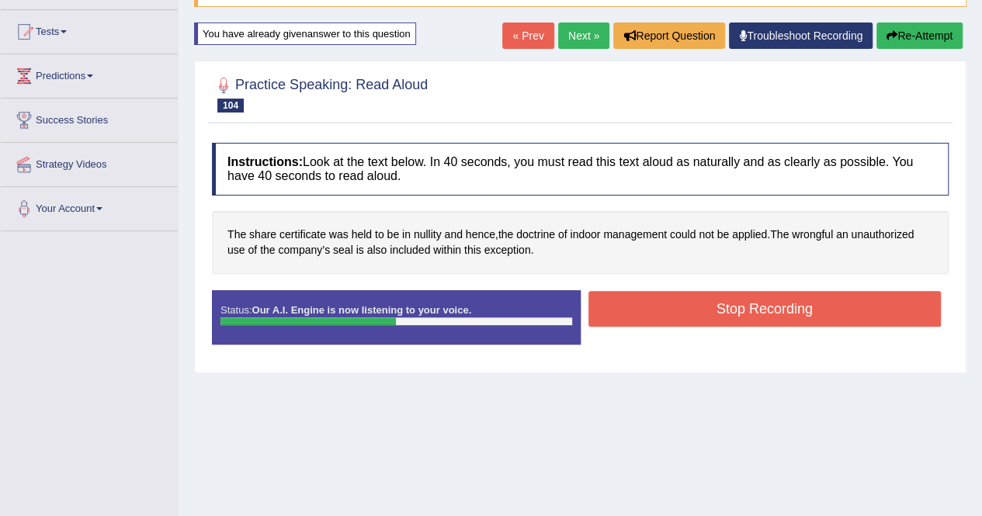
click at [694, 314] on button "Stop Recording" at bounding box center [764, 309] width 353 height 36
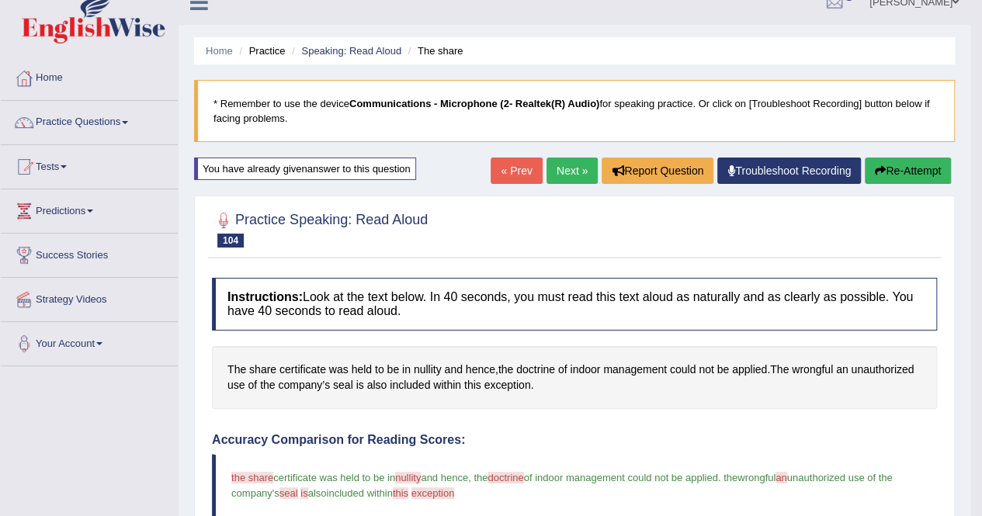
scroll to position [0, 0]
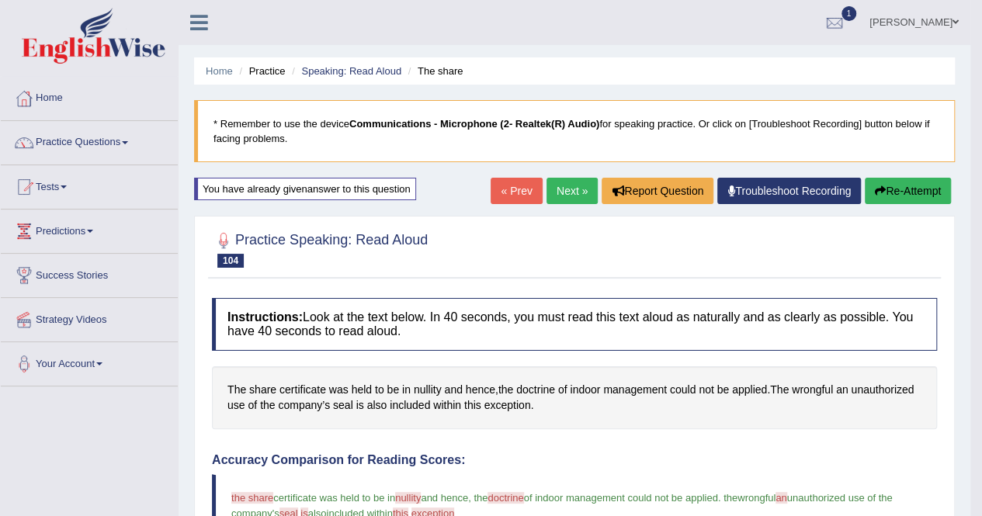
click at [572, 189] on link "Next »" at bounding box center [571, 191] width 51 height 26
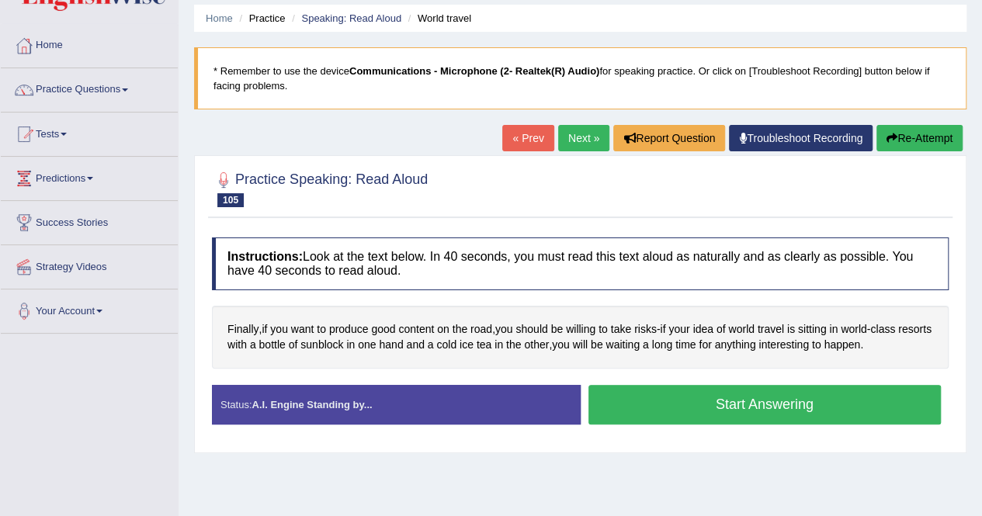
scroll to position [78, 0]
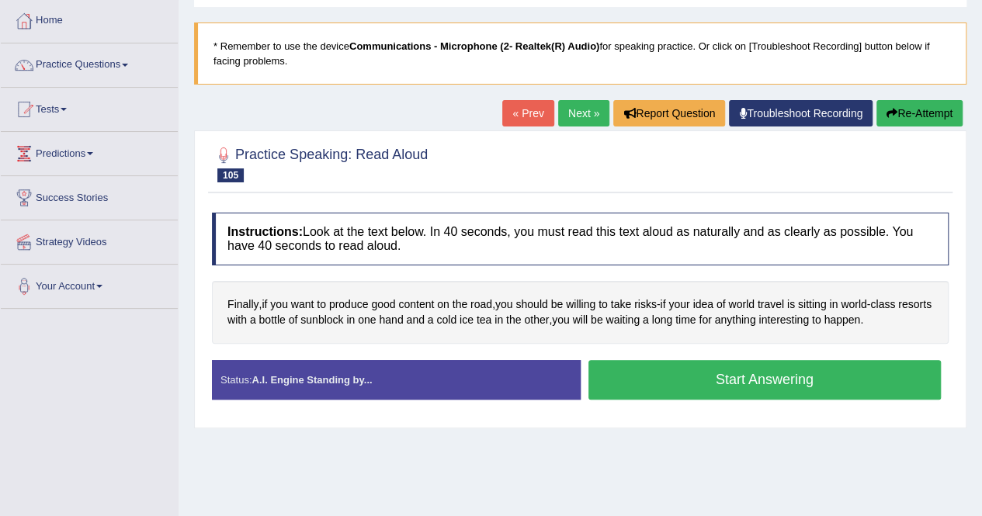
click at [703, 375] on button "Start Answering" at bounding box center [764, 380] width 353 height 40
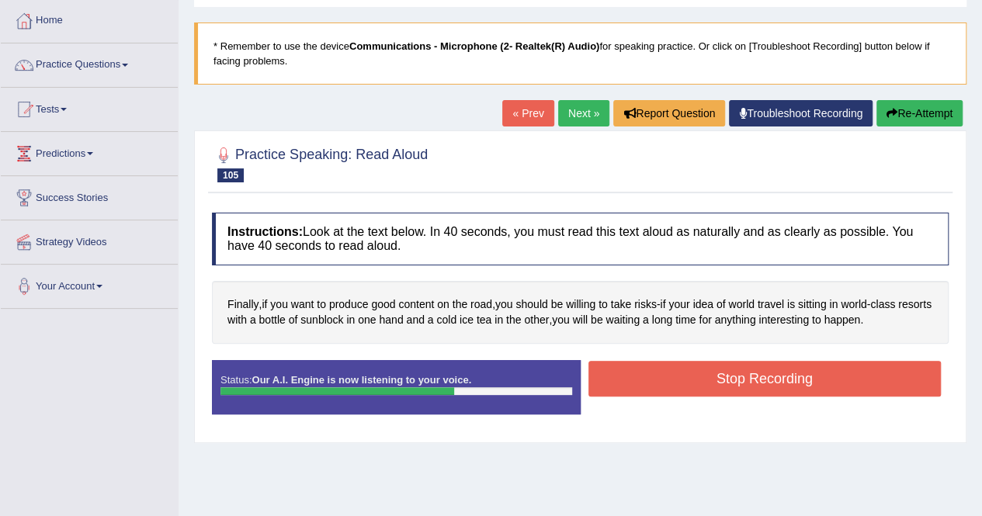
click at [810, 370] on button "Stop Recording" at bounding box center [764, 379] width 353 height 36
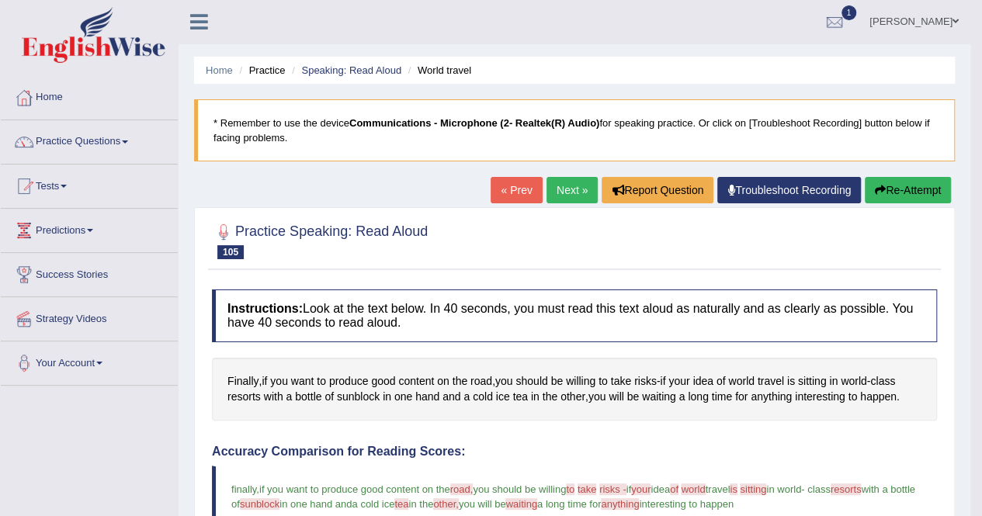
scroll to position [0, 0]
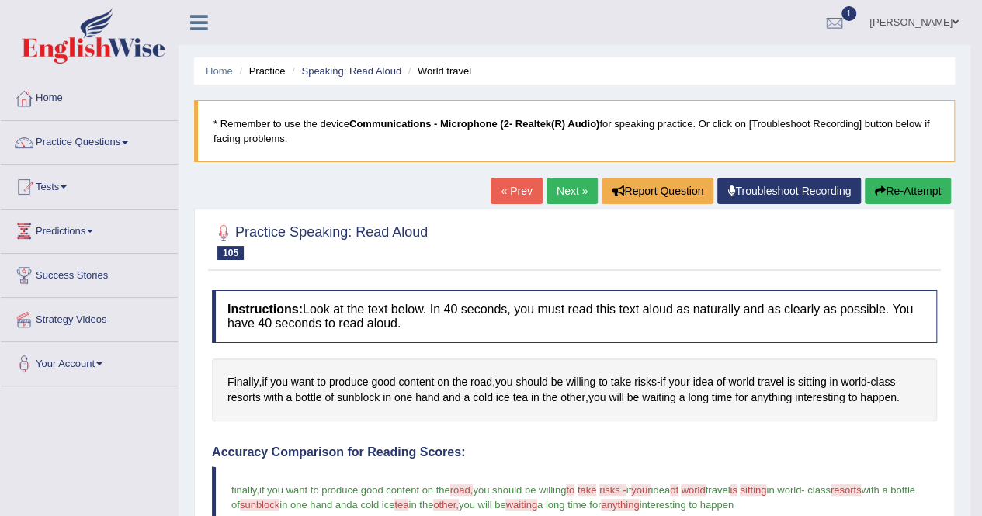
click at [567, 191] on link "Next »" at bounding box center [571, 191] width 51 height 26
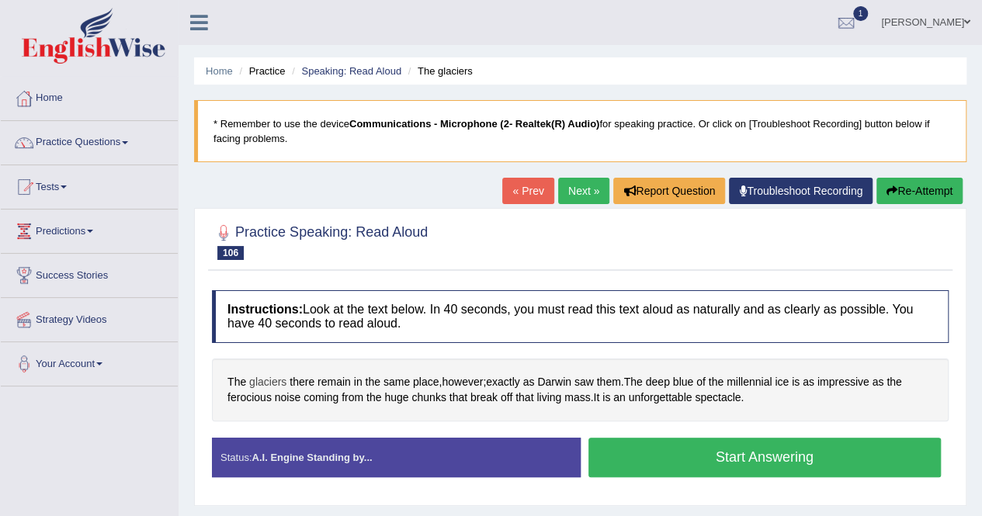
click at [263, 383] on span "glaciers" at bounding box center [267, 382] width 37 height 16
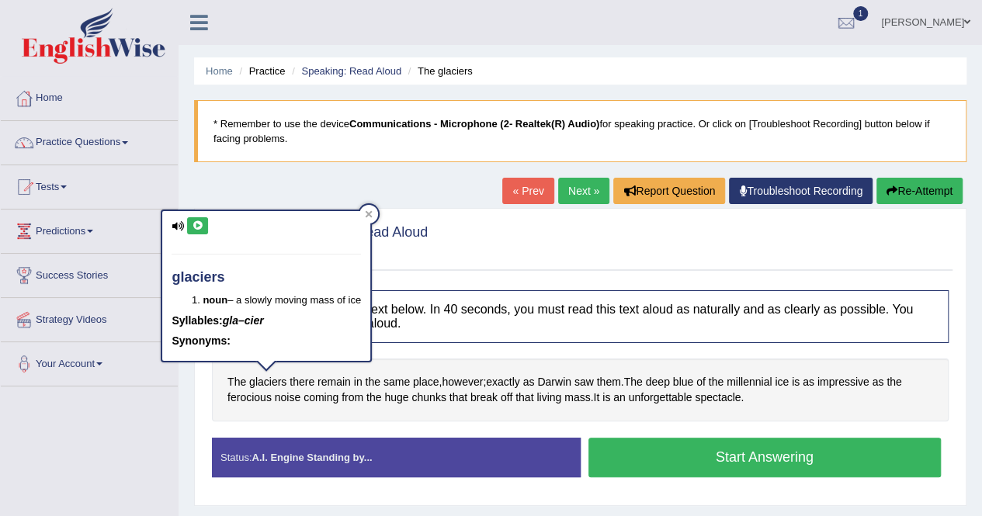
click at [200, 221] on icon at bounding box center [198, 225] width 12 height 9
click at [372, 212] on icon at bounding box center [369, 213] width 7 height 7
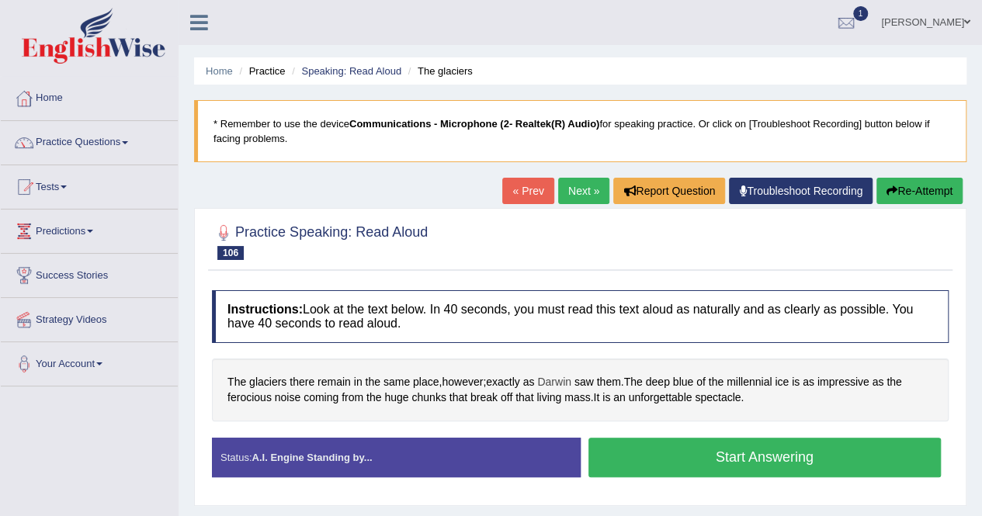
click at [568, 378] on span "Darwin" at bounding box center [554, 382] width 34 height 16
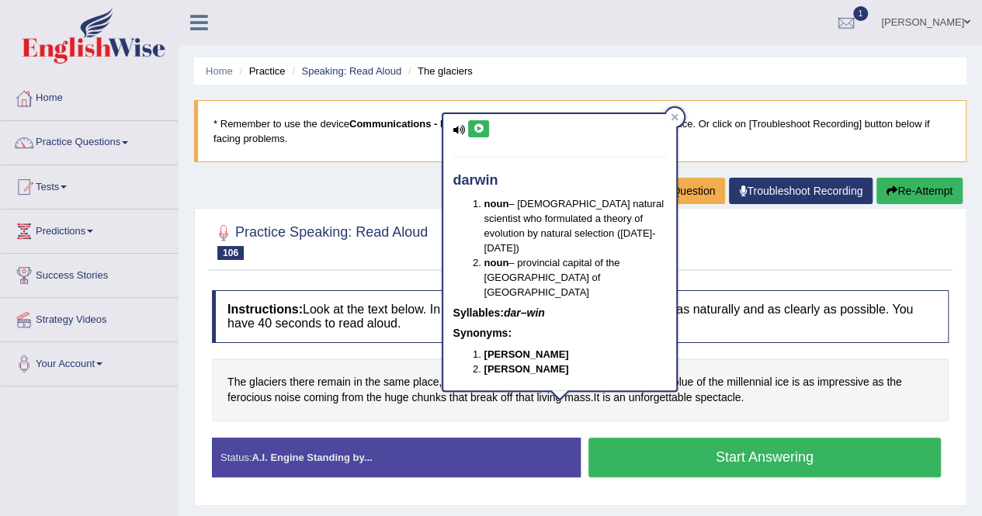
click at [472, 134] on button at bounding box center [478, 128] width 21 height 17
click at [674, 114] on icon at bounding box center [675, 117] width 8 height 8
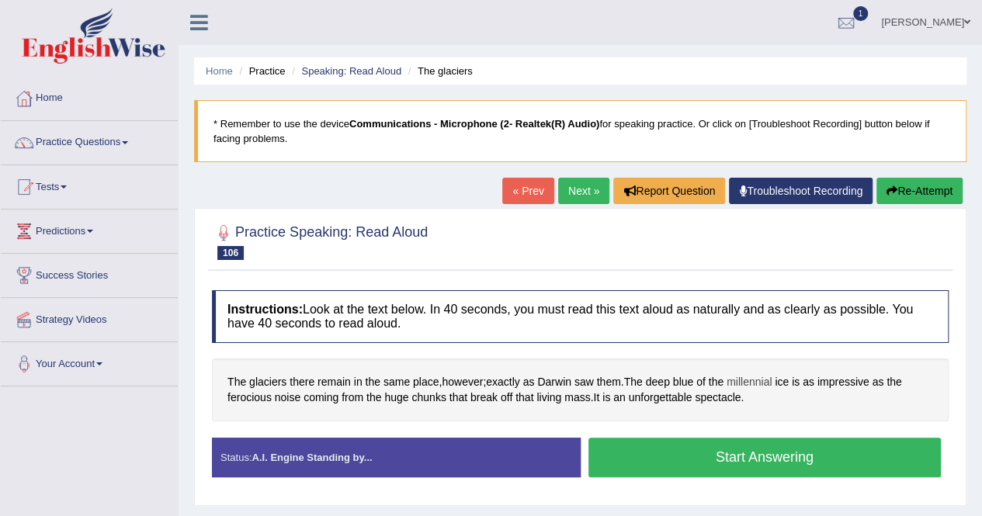
click at [764, 380] on span "millennial" at bounding box center [748, 382] width 45 height 16
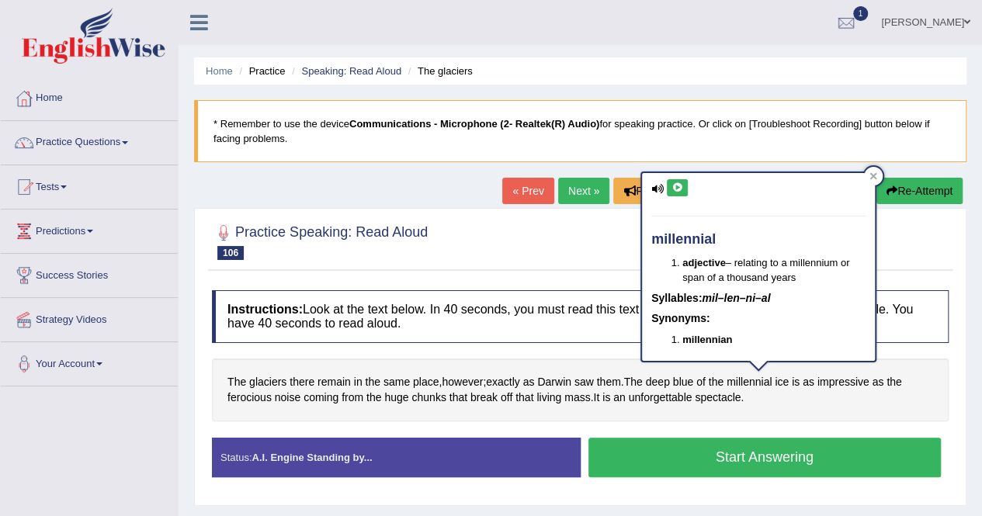
click at [681, 189] on icon at bounding box center [677, 187] width 12 height 9
click at [877, 172] on div at bounding box center [873, 176] width 19 height 19
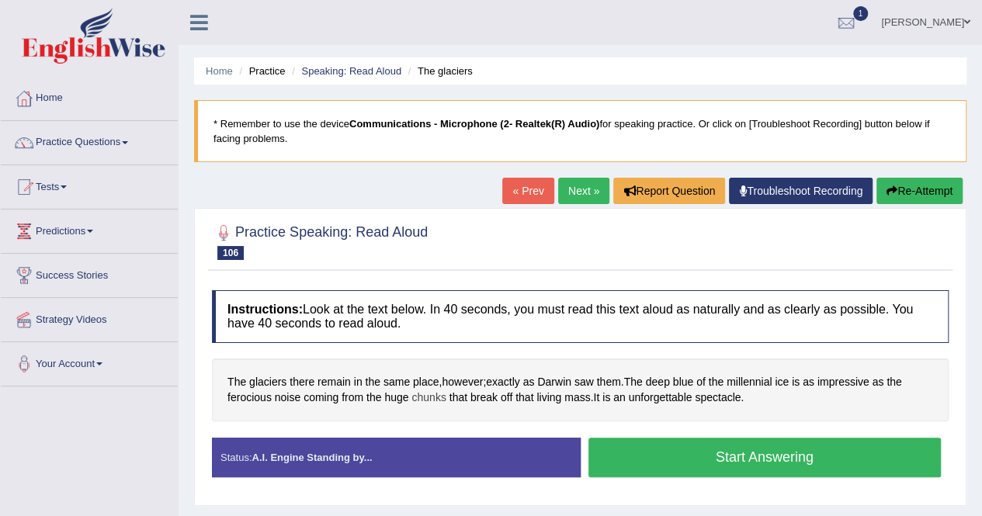
click at [428, 395] on span "chunks" at bounding box center [428, 398] width 34 height 16
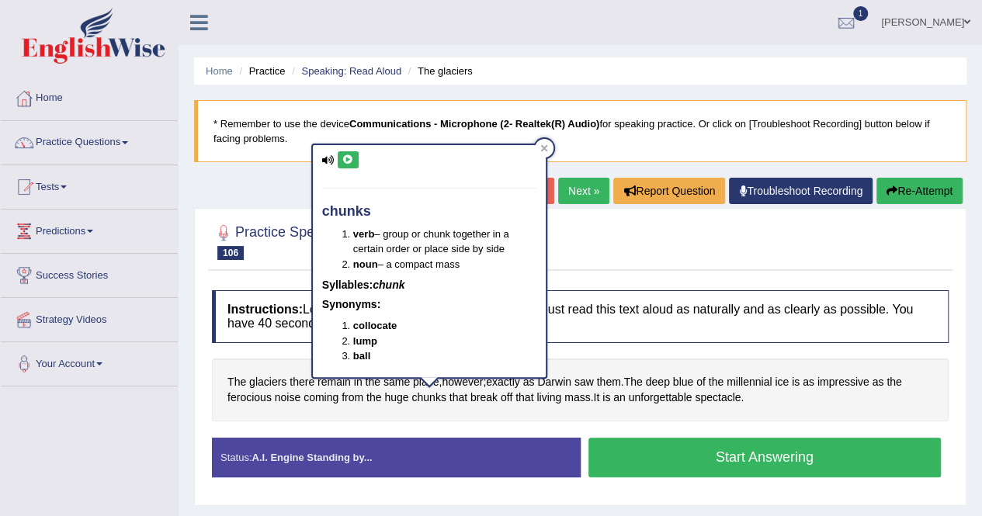
click at [348, 164] on button at bounding box center [348, 159] width 21 height 17
click at [549, 147] on div at bounding box center [544, 148] width 19 height 19
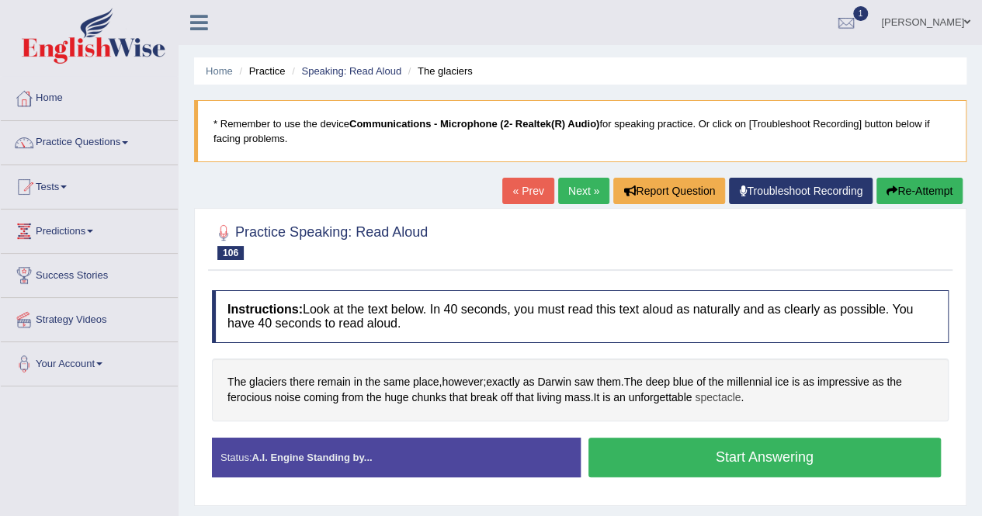
click at [726, 396] on span "spectacle" at bounding box center [718, 398] width 46 height 16
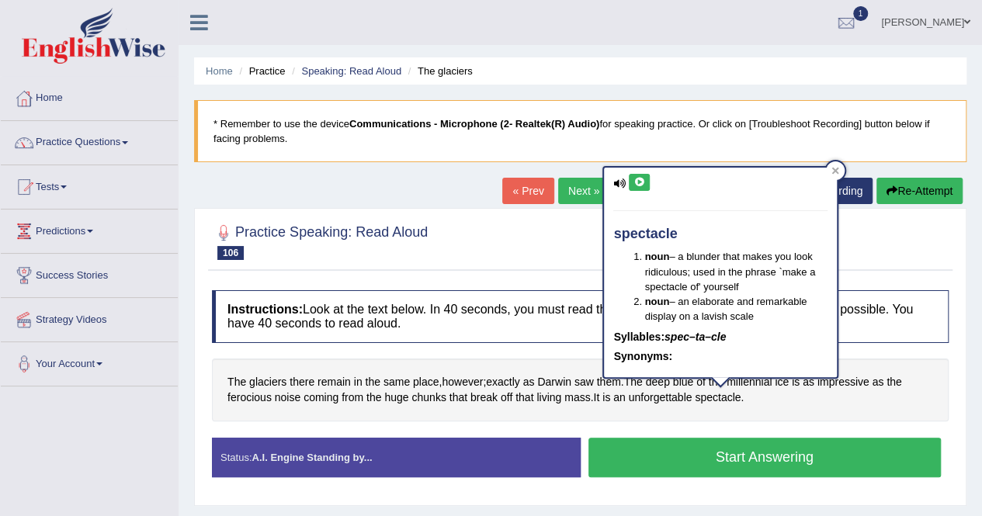
click at [646, 182] on button at bounding box center [639, 182] width 21 height 17
click at [838, 169] on icon at bounding box center [835, 171] width 8 height 8
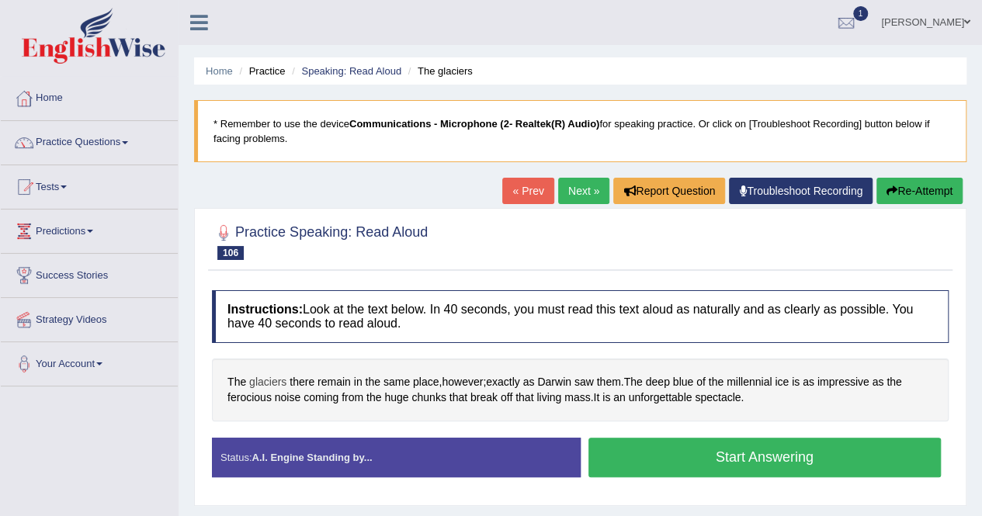
click at [276, 380] on span "glaciers" at bounding box center [267, 382] width 37 height 16
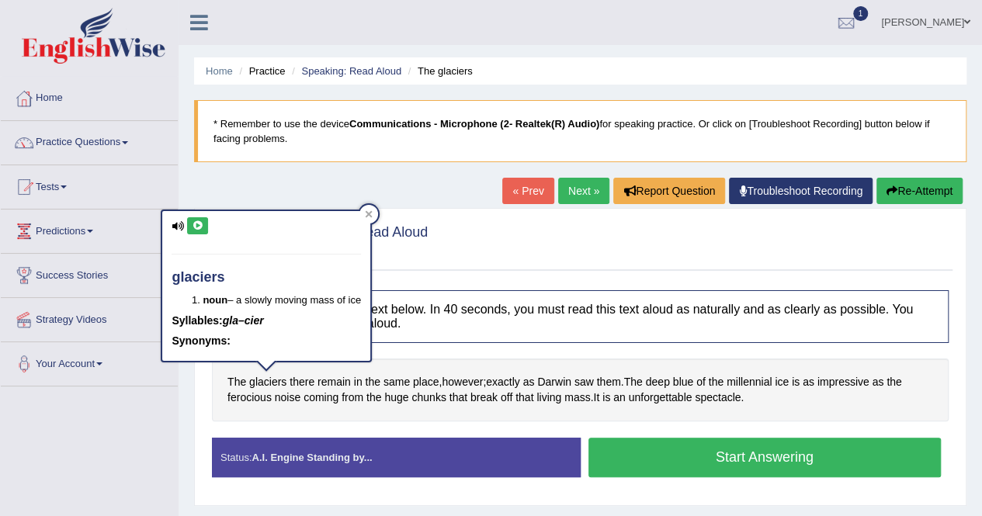
click at [192, 217] on button at bounding box center [197, 225] width 21 height 17
click at [373, 215] on icon at bounding box center [369, 214] width 8 height 8
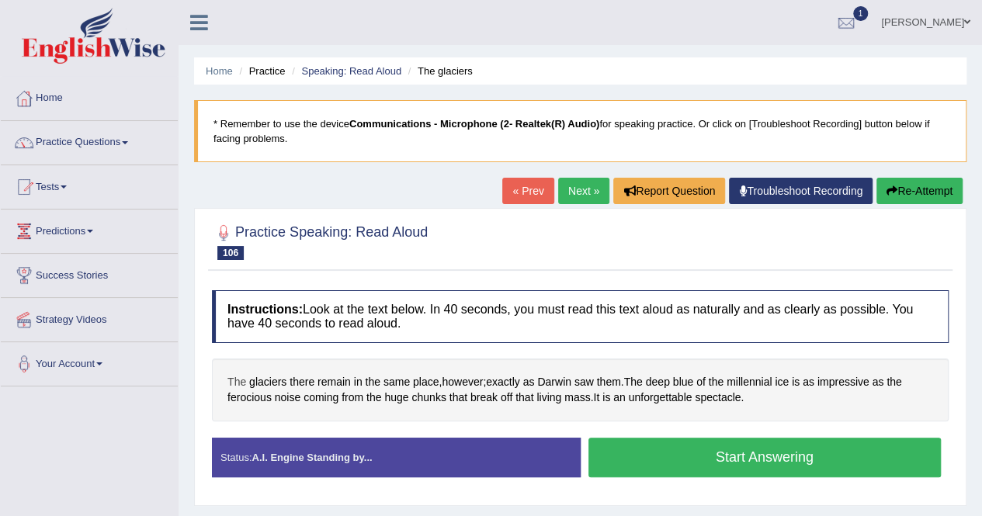
click at [228, 379] on span "The" at bounding box center [236, 382] width 19 height 16
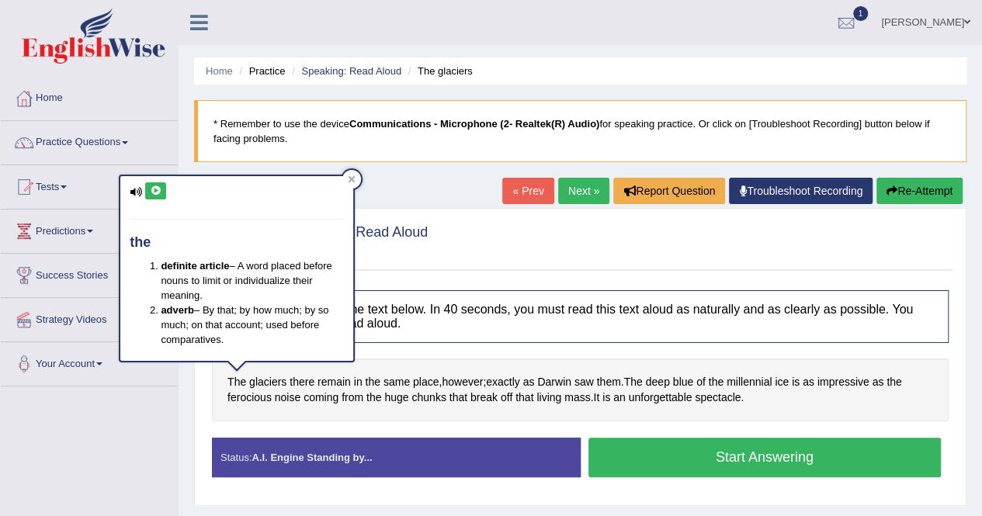
click at [159, 191] on icon at bounding box center [156, 190] width 12 height 9
drag, startPoint x: 352, startPoint y: 178, endPoint x: 348, endPoint y: 185, distance: 9.1
click at [352, 178] on icon at bounding box center [351, 178] width 7 height 7
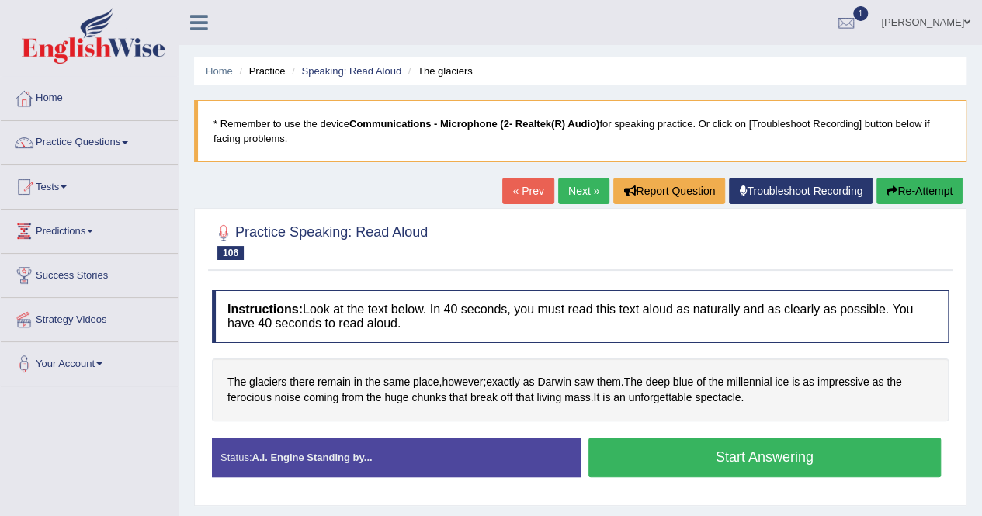
click at [758, 454] on button "Start Answering" at bounding box center [764, 458] width 353 height 40
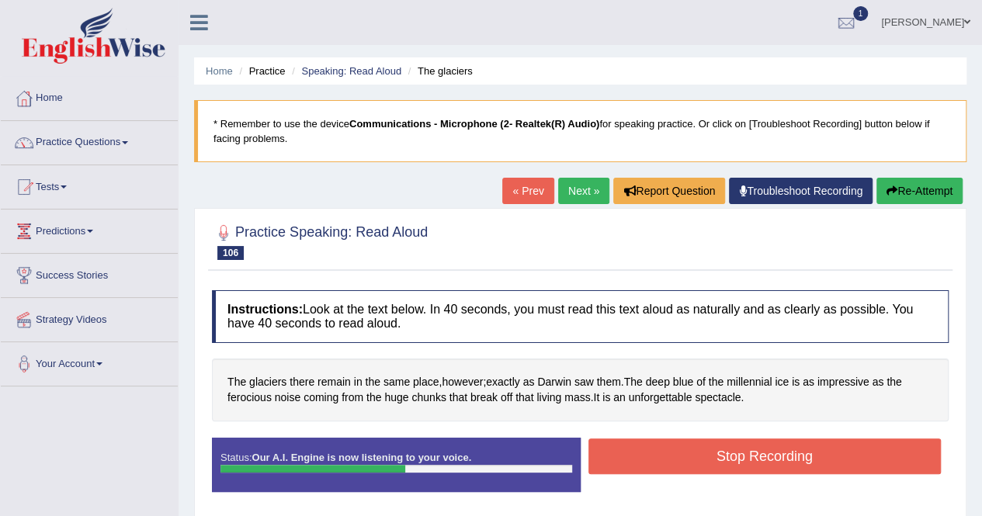
click at [759, 458] on button "Stop Recording" at bounding box center [764, 456] width 353 height 36
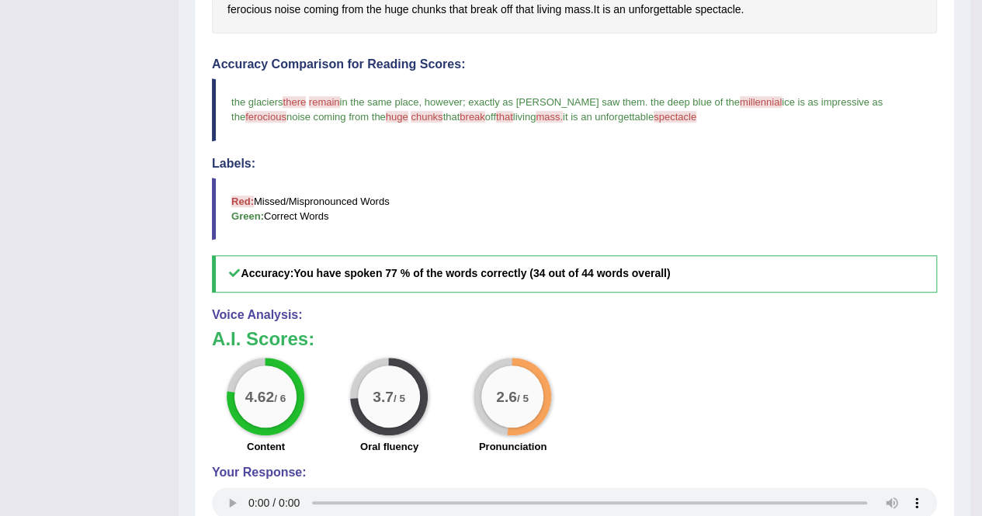
scroll to position [233, 0]
